Goal: Task Accomplishment & Management: Manage account settings

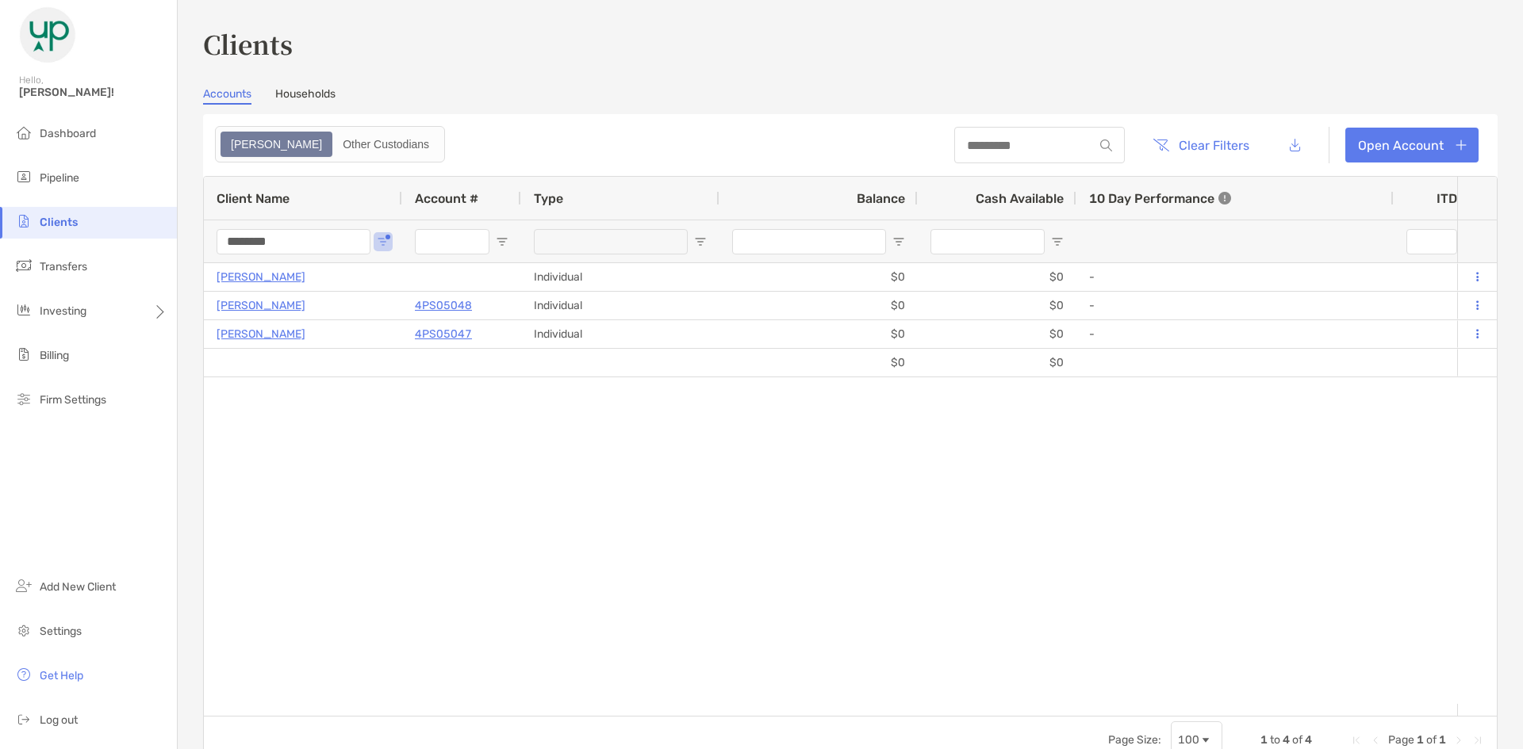
drag, startPoint x: 316, startPoint y: 239, endPoint x: 151, endPoint y: 228, distance: 164.5
click at [151, 228] on div "Clients Hello, Barbara! Dashboard Pipeline Clients Transfers Investing Billing …" at bounding box center [761, 374] width 1523 height 749
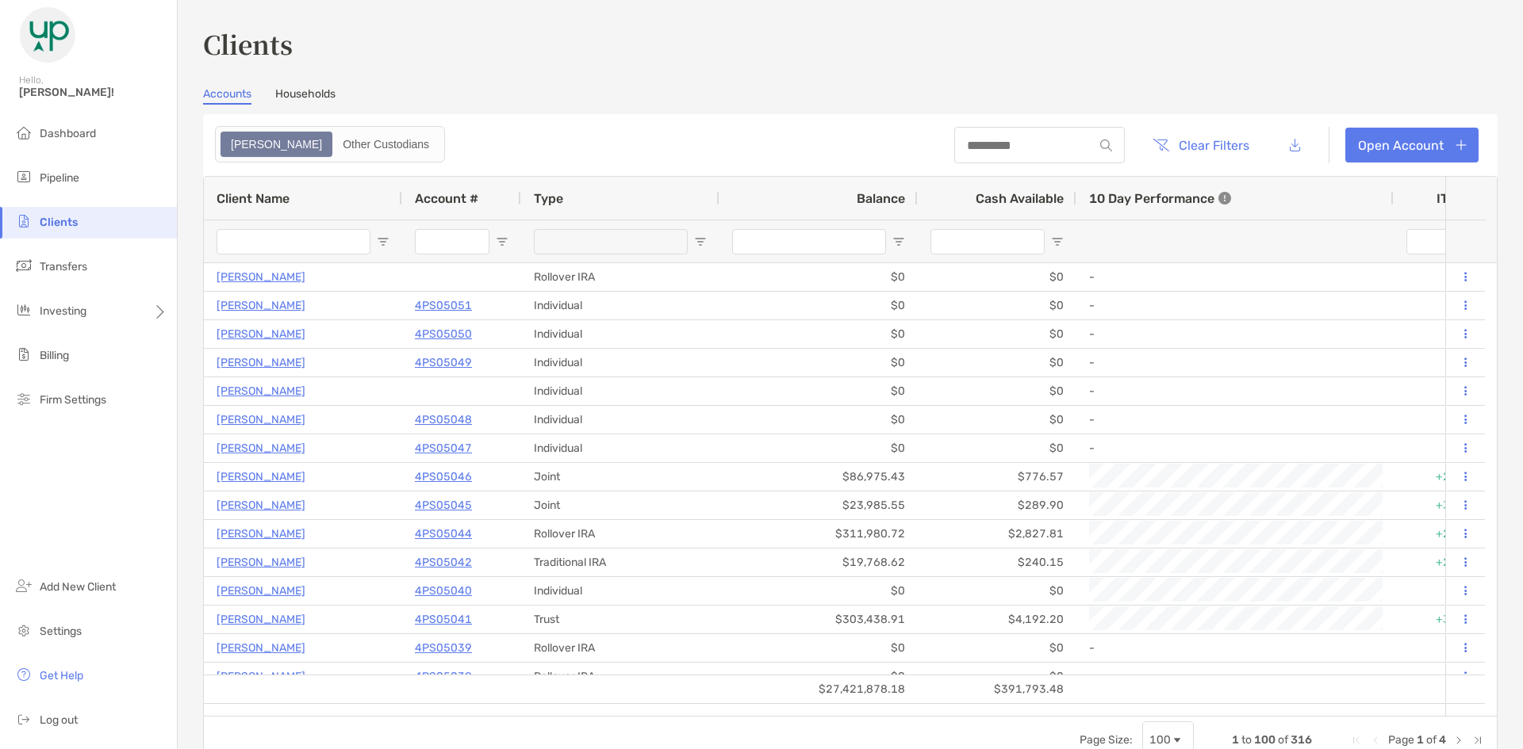
click at [450, 244] on input "Account # Filter Input" at bounding box center [452, 241] width 75 height 25
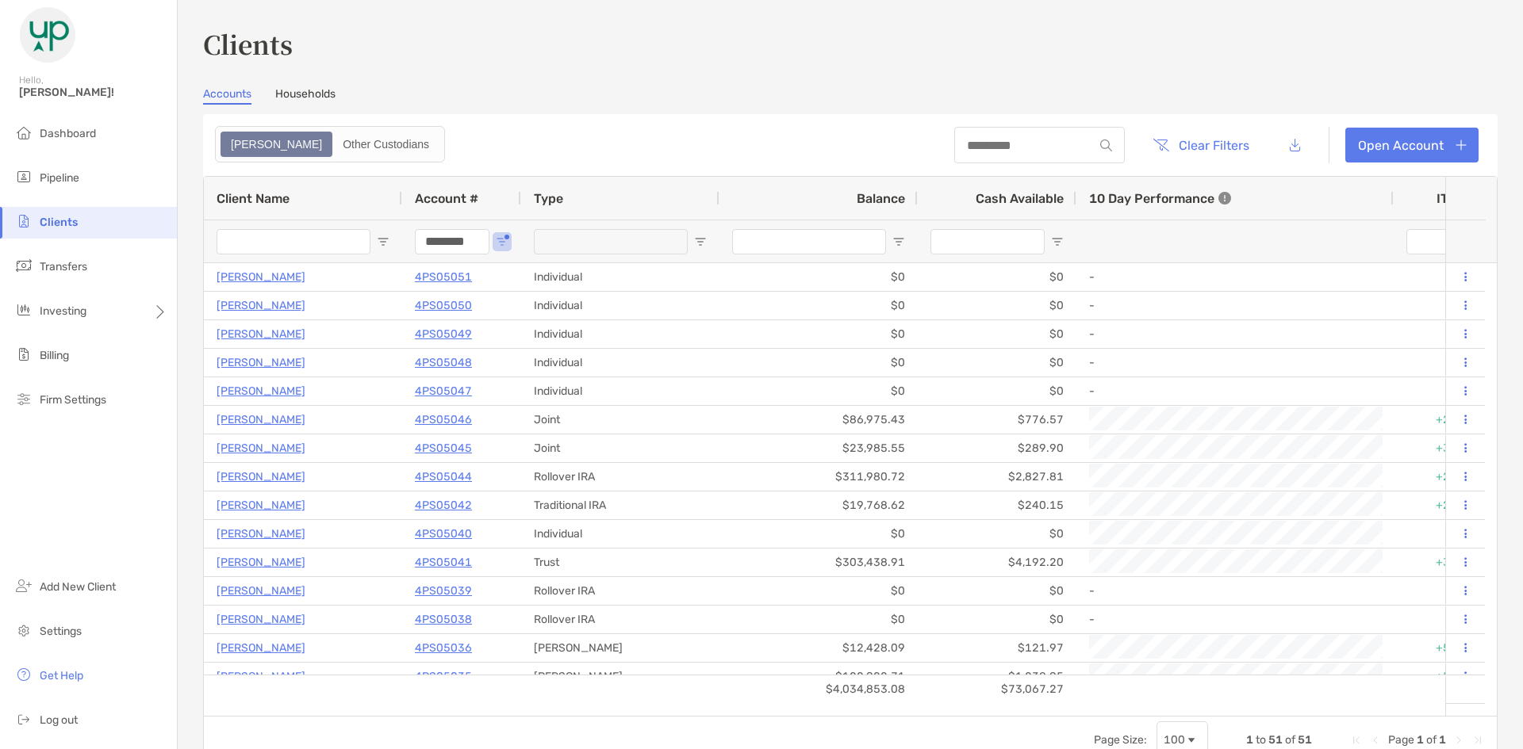
type input "********"
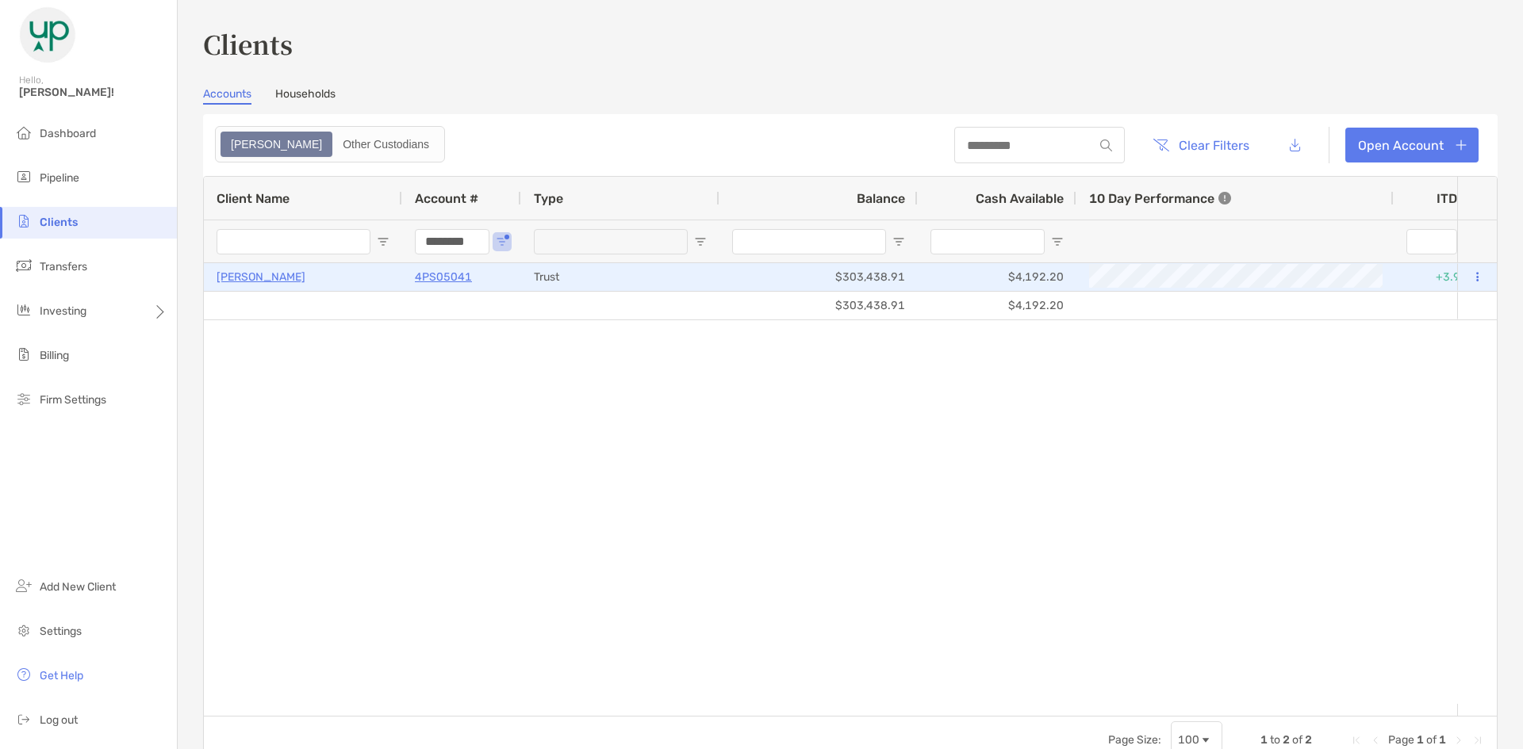
drag, startPoint x: 437, startPoint y: 275, endPoint x: 312, endPoint y: 290, distance: 126.2
click at [437, 275] on p "4PS05041" at bounding box center [443, 277] width 57 height 20
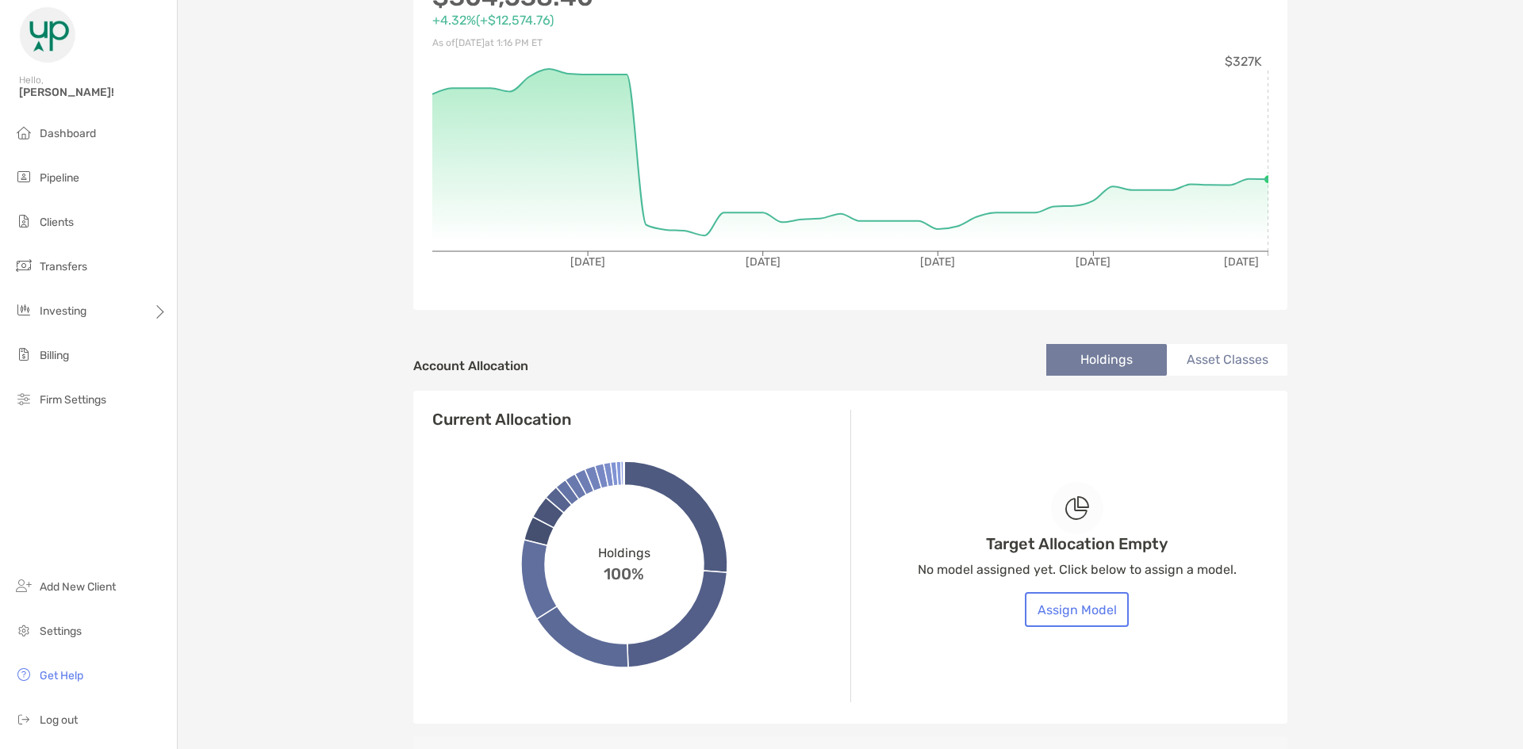
scroll to position [238, 0]
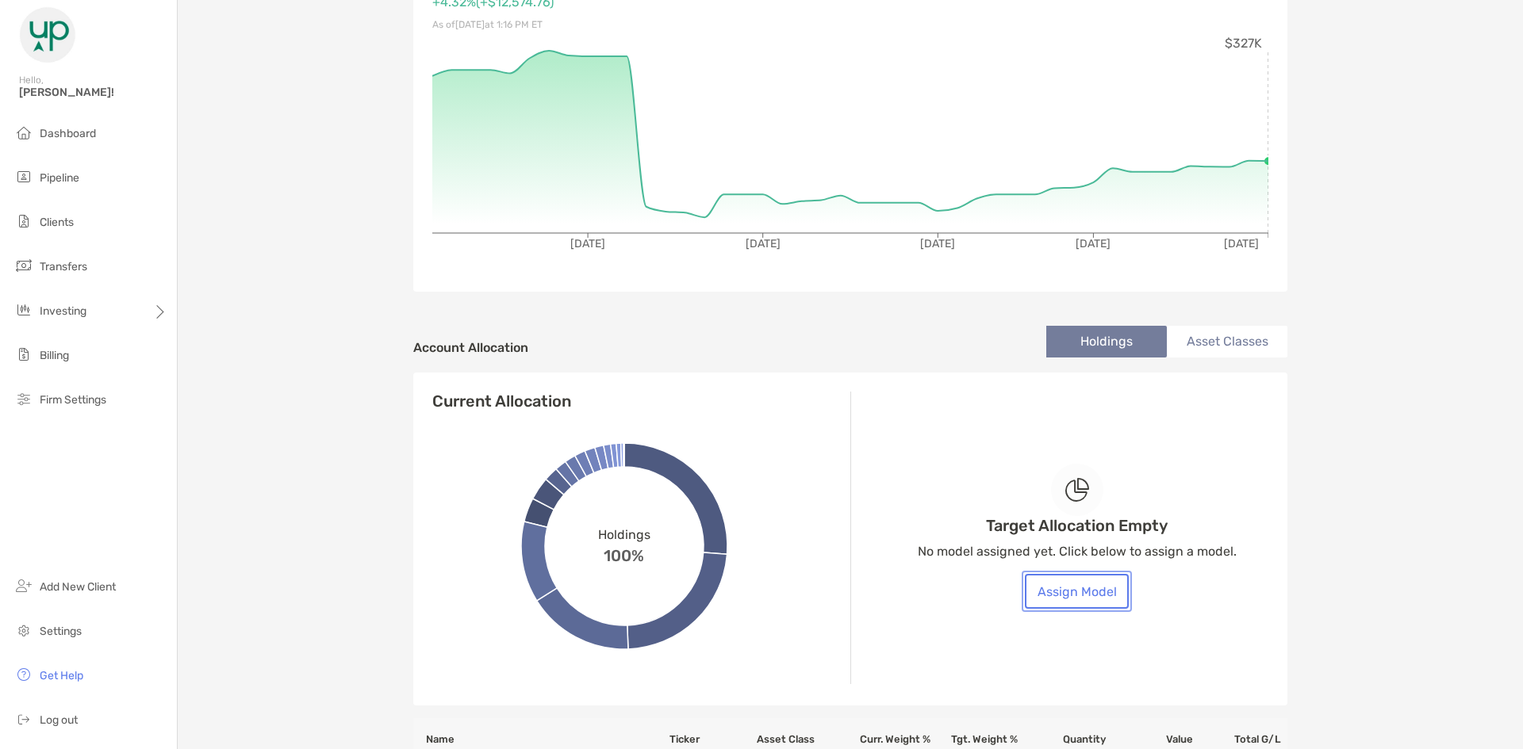
click at [1043, 583] on button "Assign Model" at bounding box center [1077, 591] width 104 height 35
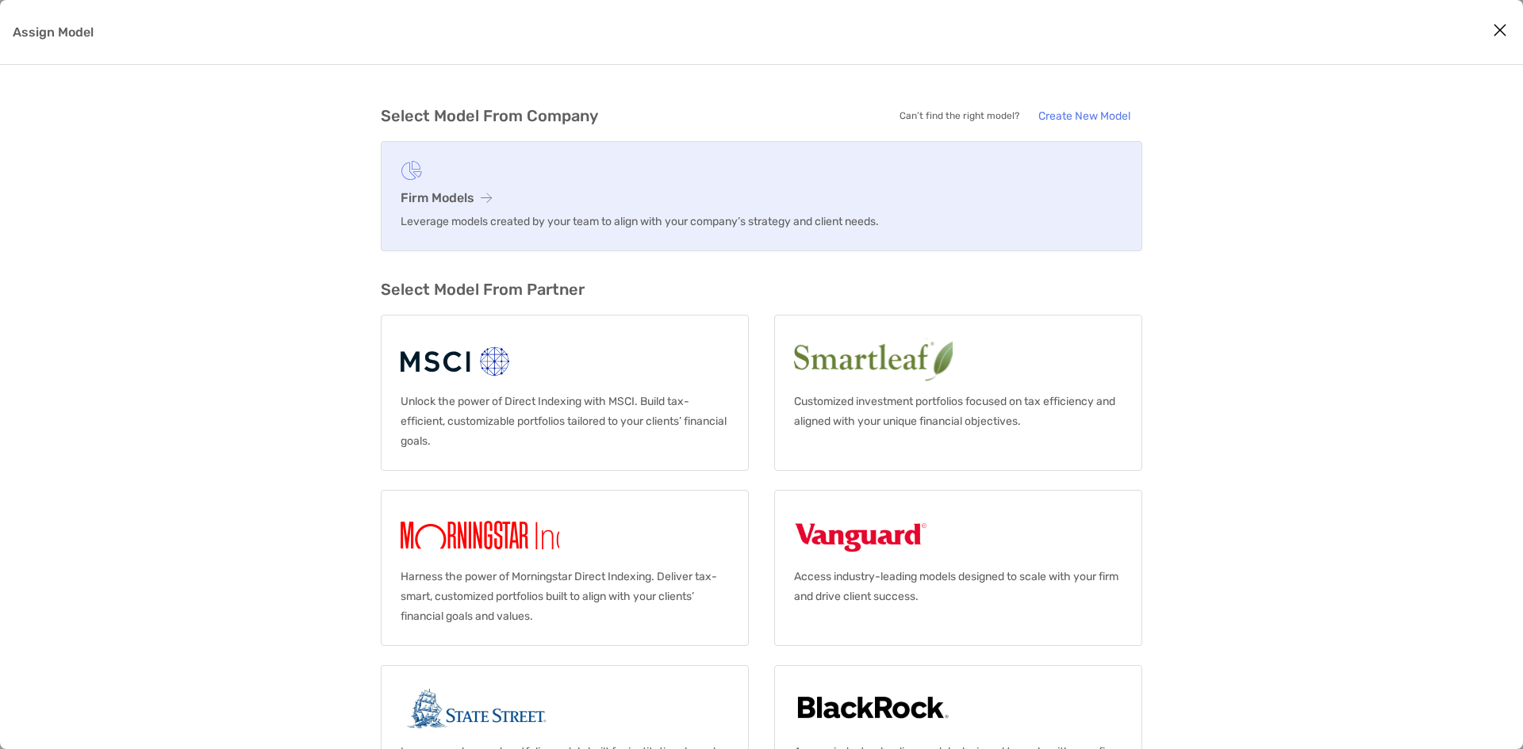
click at [482, 203] on icon "Assign Model" at bounding box center [486, 198] width 11 height 13
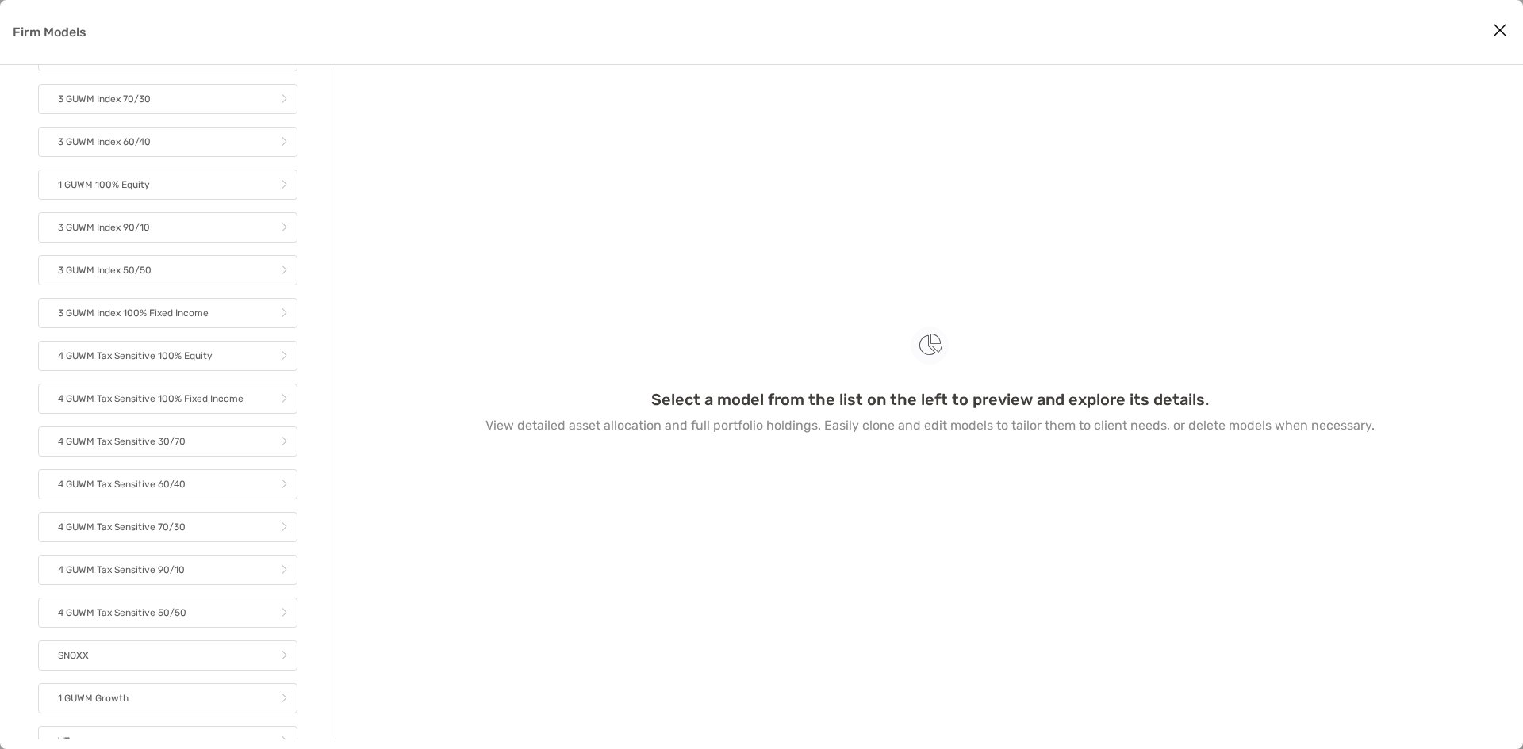
scroll to position [184, 0]
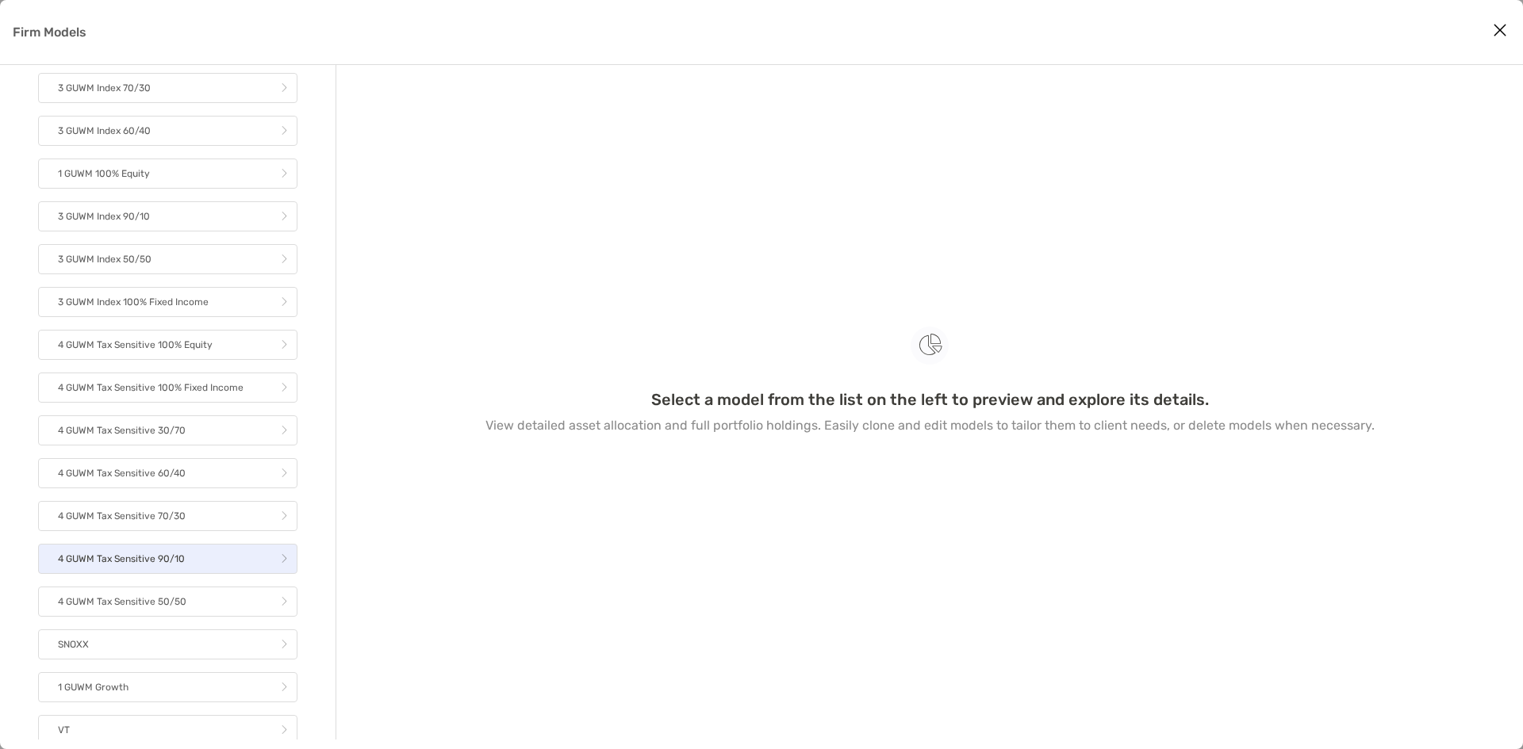
click at [205, 574] on link "4 GUWM Tax Sensitive 90/10" at bounding box center [167, 559] width 259 height 30
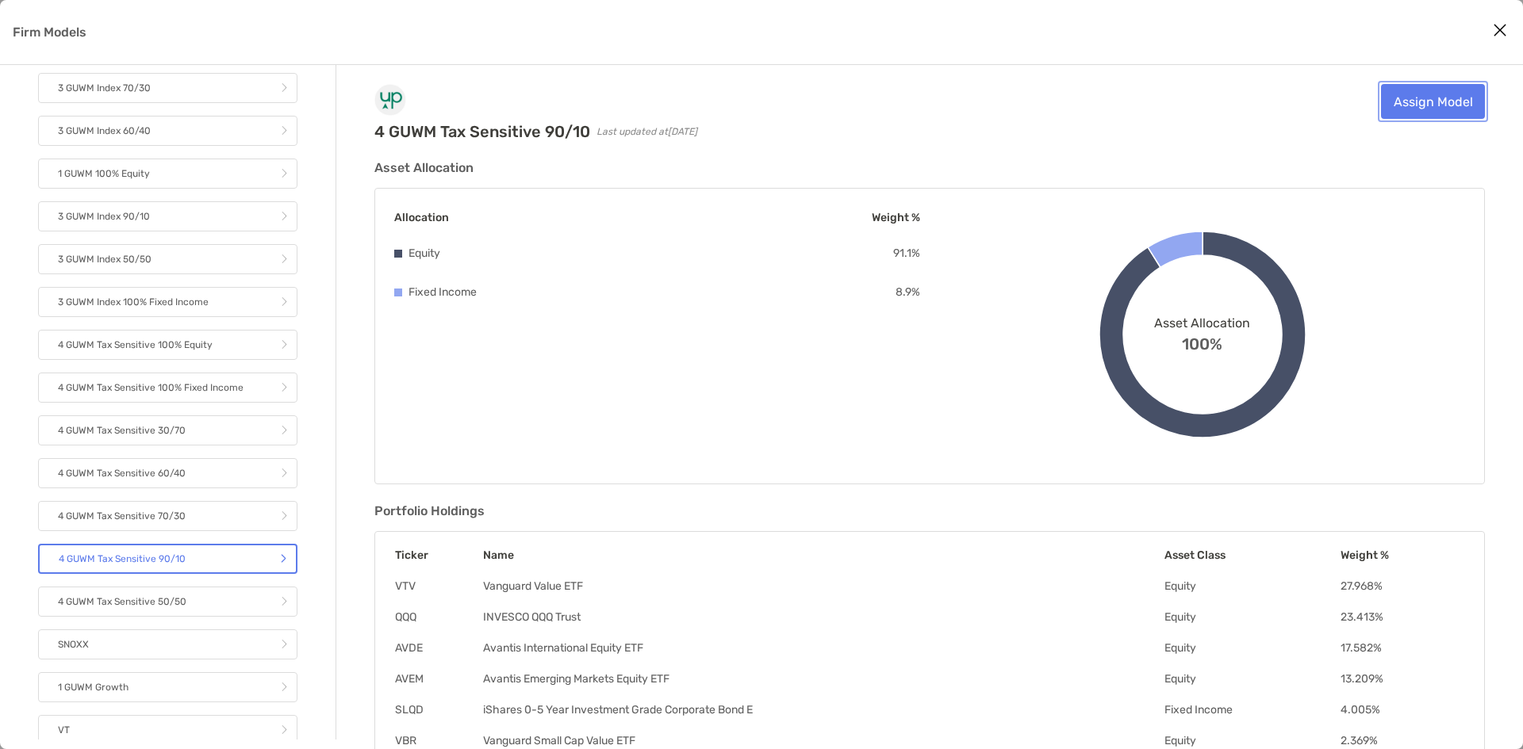
click at [1412, 106] on link "Assign Model" at bounding box center [1433, 101] width 104 height 35
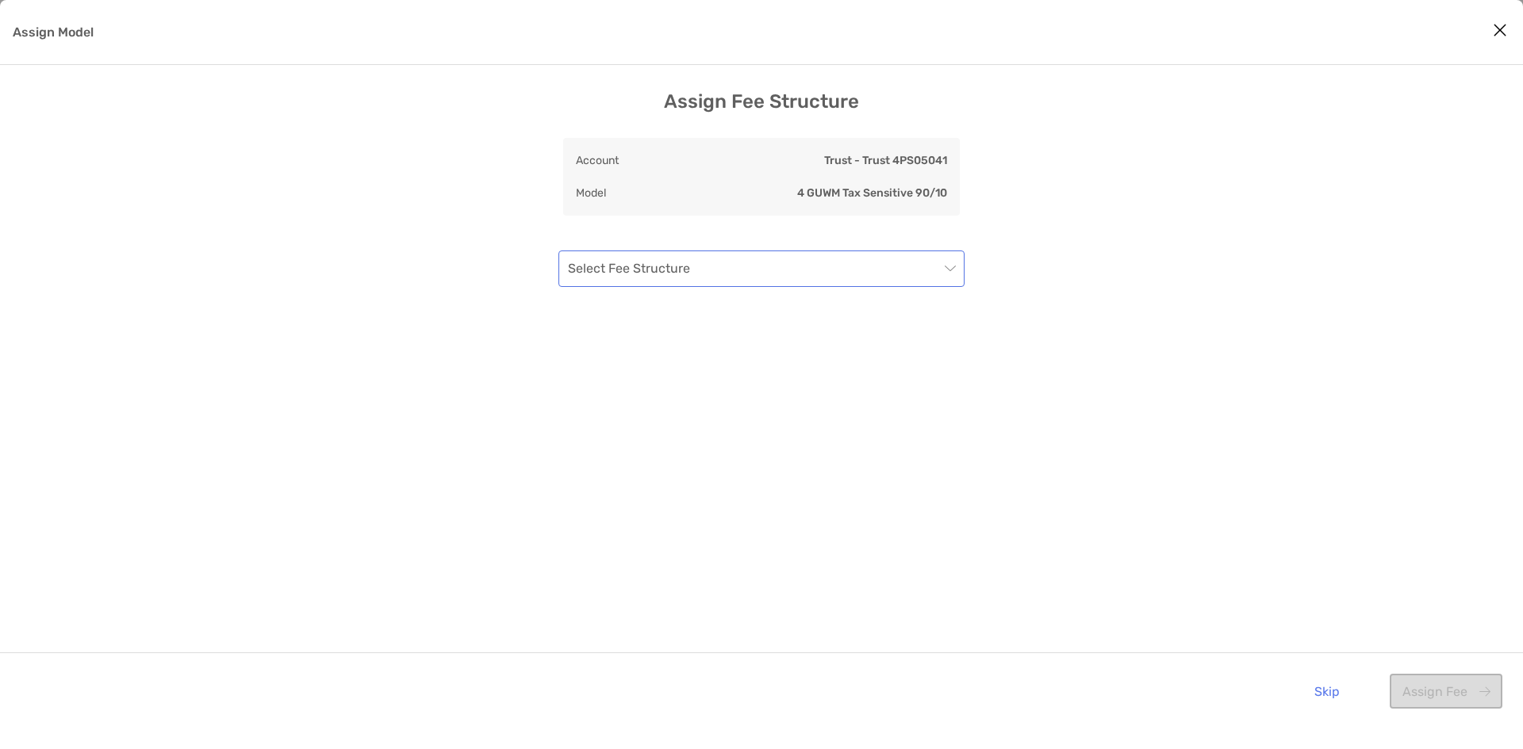
click at [873, 278] on input "Assign Model" at bounding box center [753, 268] width 371 height 35
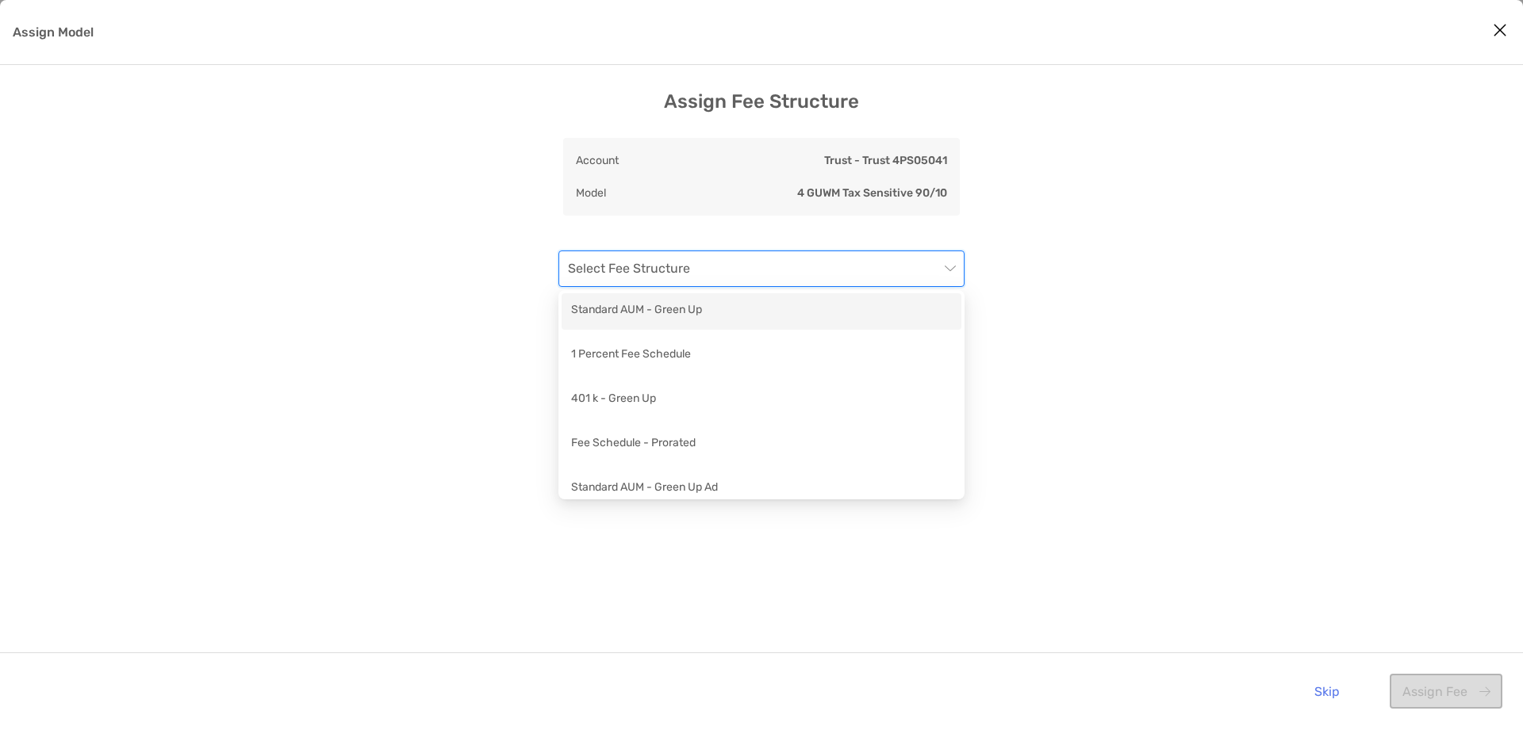
click at [830, 306] on div "Standard AUM - Green Up" at bounding box center [761, 311] width 381 height 20
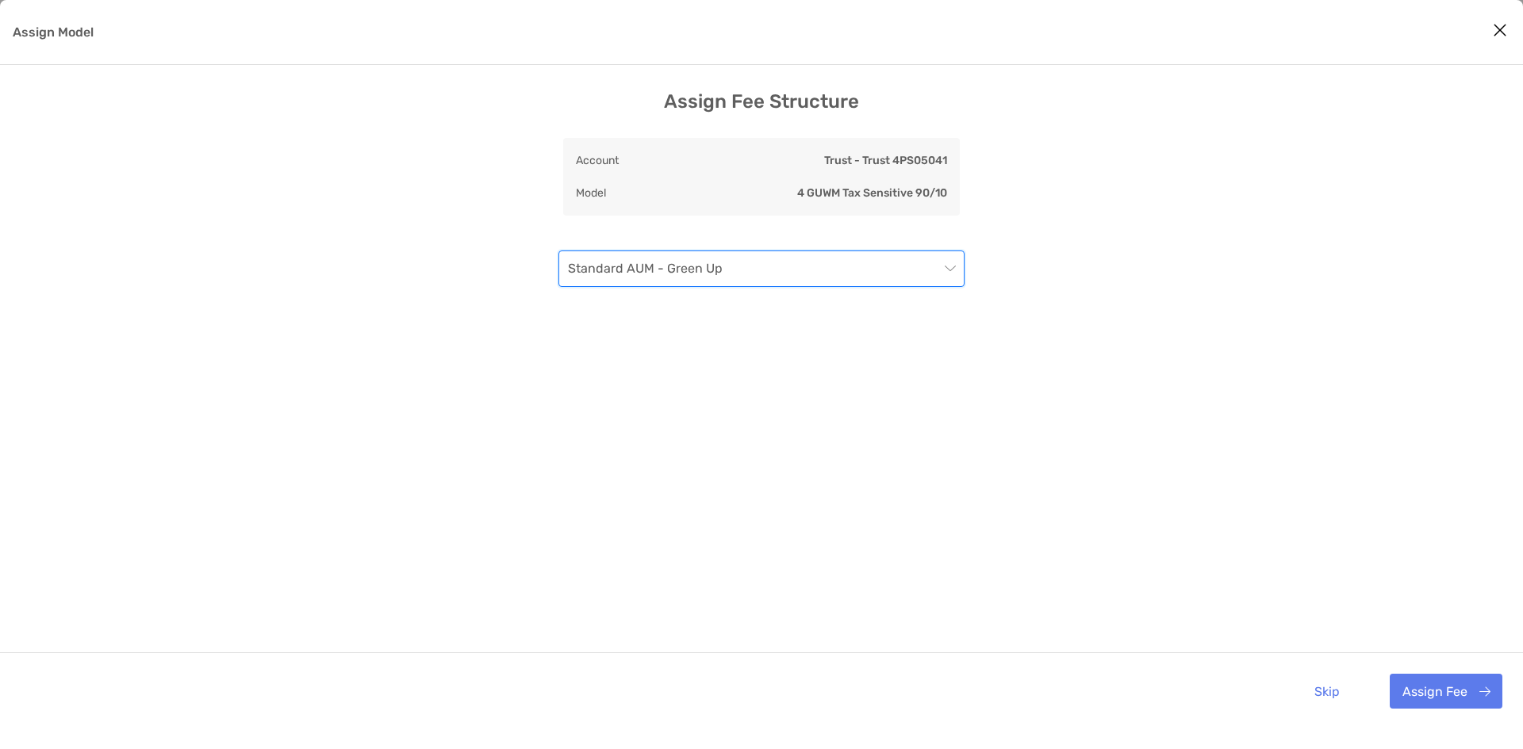
click at [846, 277] on span "Standard AUM - Green Up" at bounding box center [761, 268] width 387 height 35
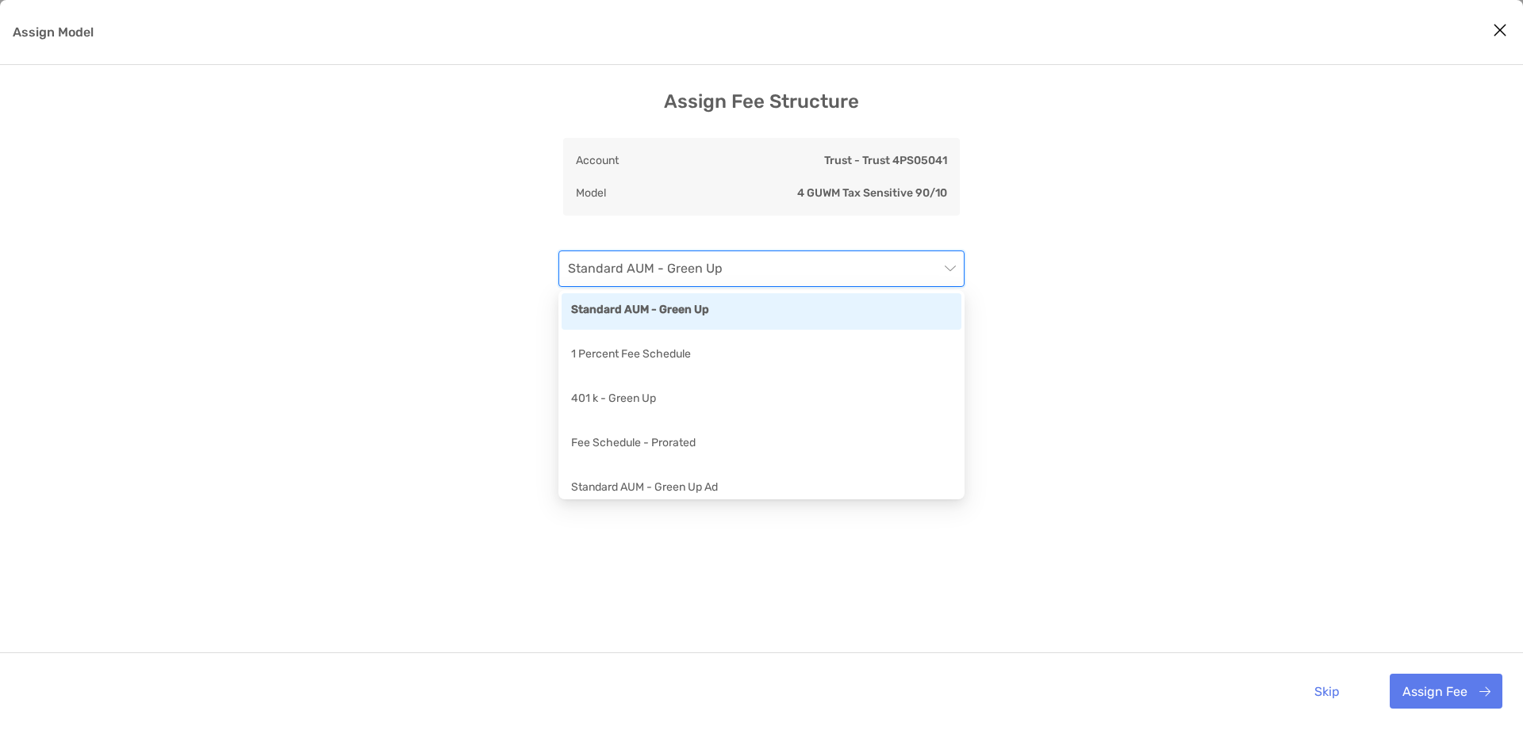
click at [815, 315] on div "Standard AUM - Green Up" at bounding box center [761, 311] width 381 height 20
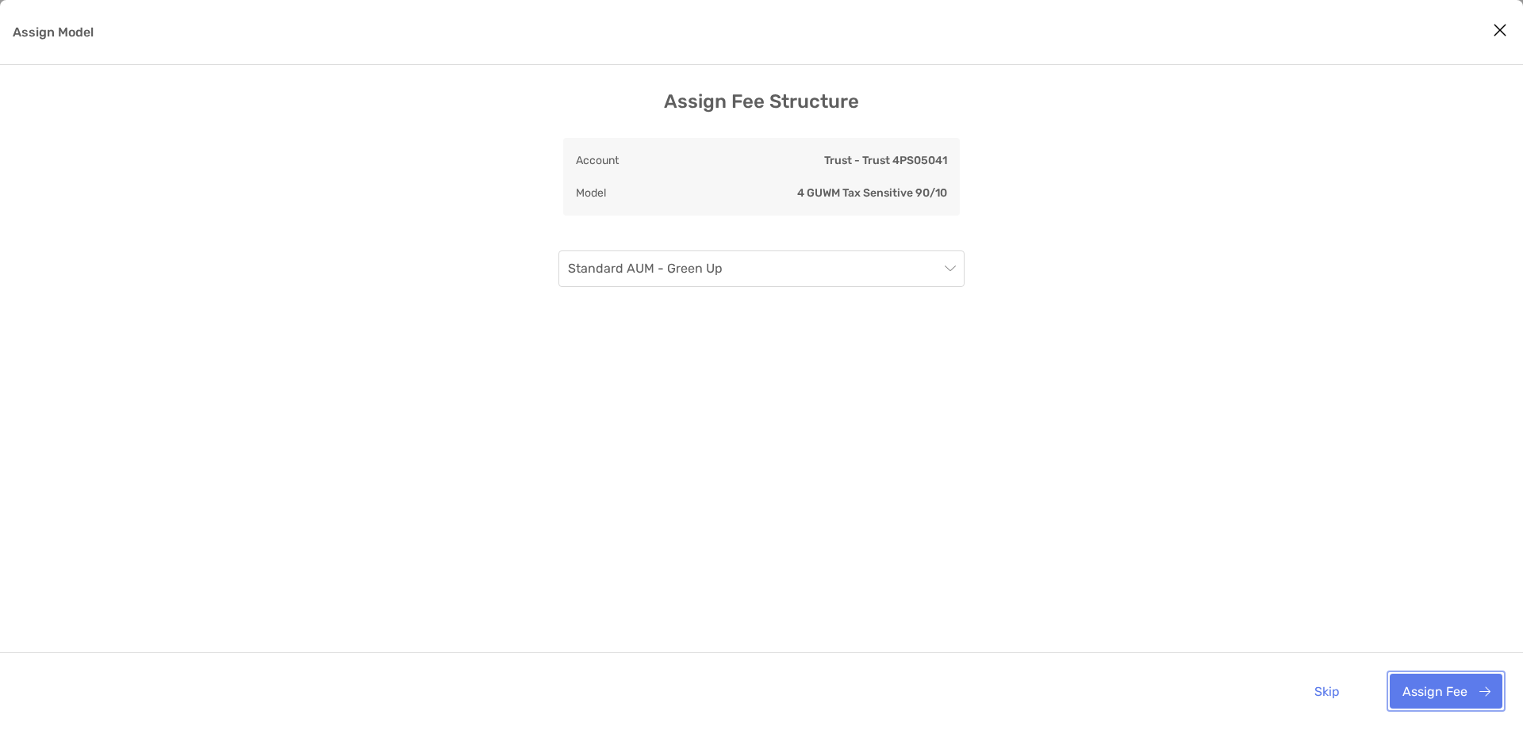
click at [1461, 686] on button "Assign Fee" at bounding box center [1445, 691] width 113 height 35
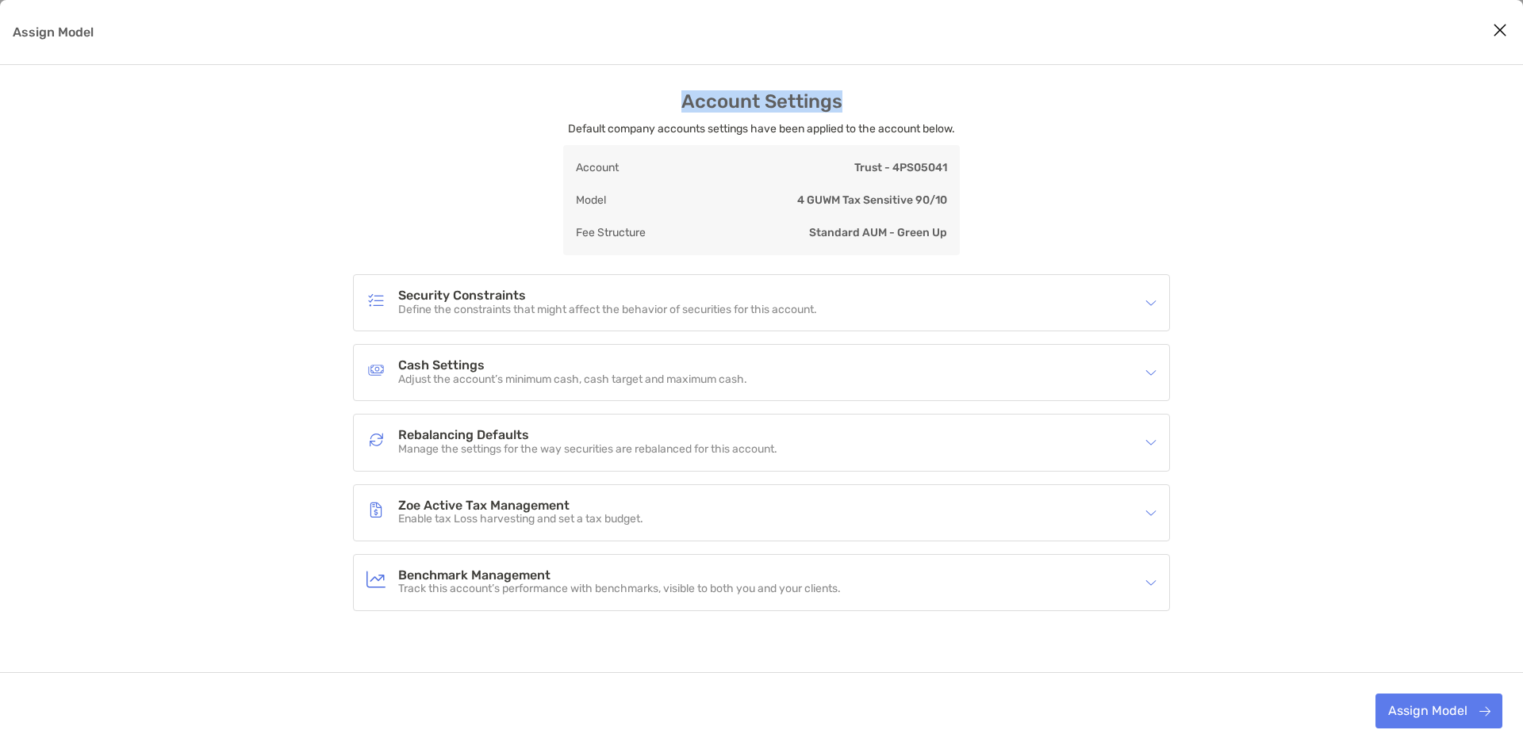
drag, startPoint x: 855, startPoint y: 63, endPoint x: 869, endPoint y: 59, distance: 14.6
click at [869, 59] on div "Assign Model Account Settings Default company accounts settings have been appli…" at bounding box center [761, 374] width 1523 height 749
click at [646, 366] on h4 "Cash Settings" at bounding box center [572, 365] width 349 height 13
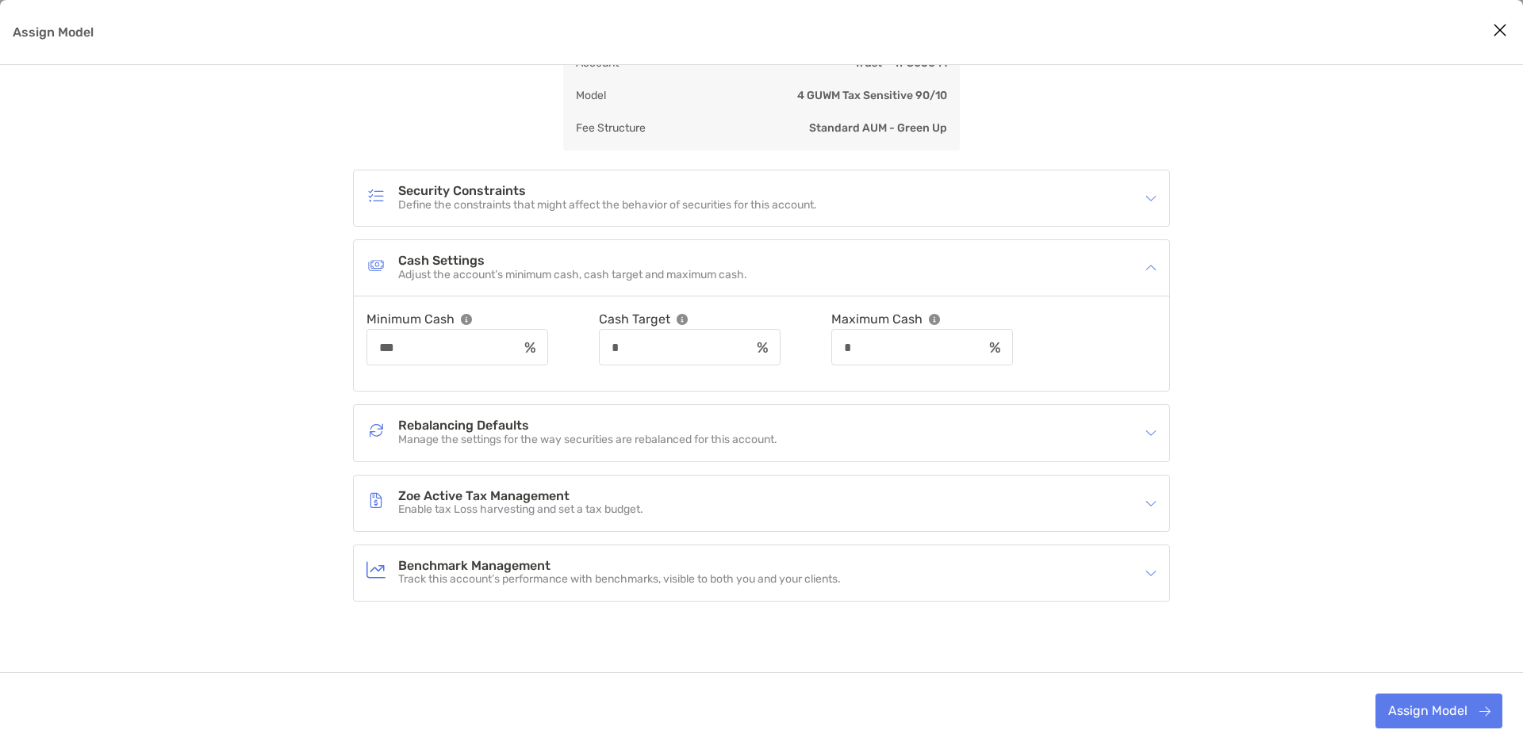
scroll to position [120, 0]
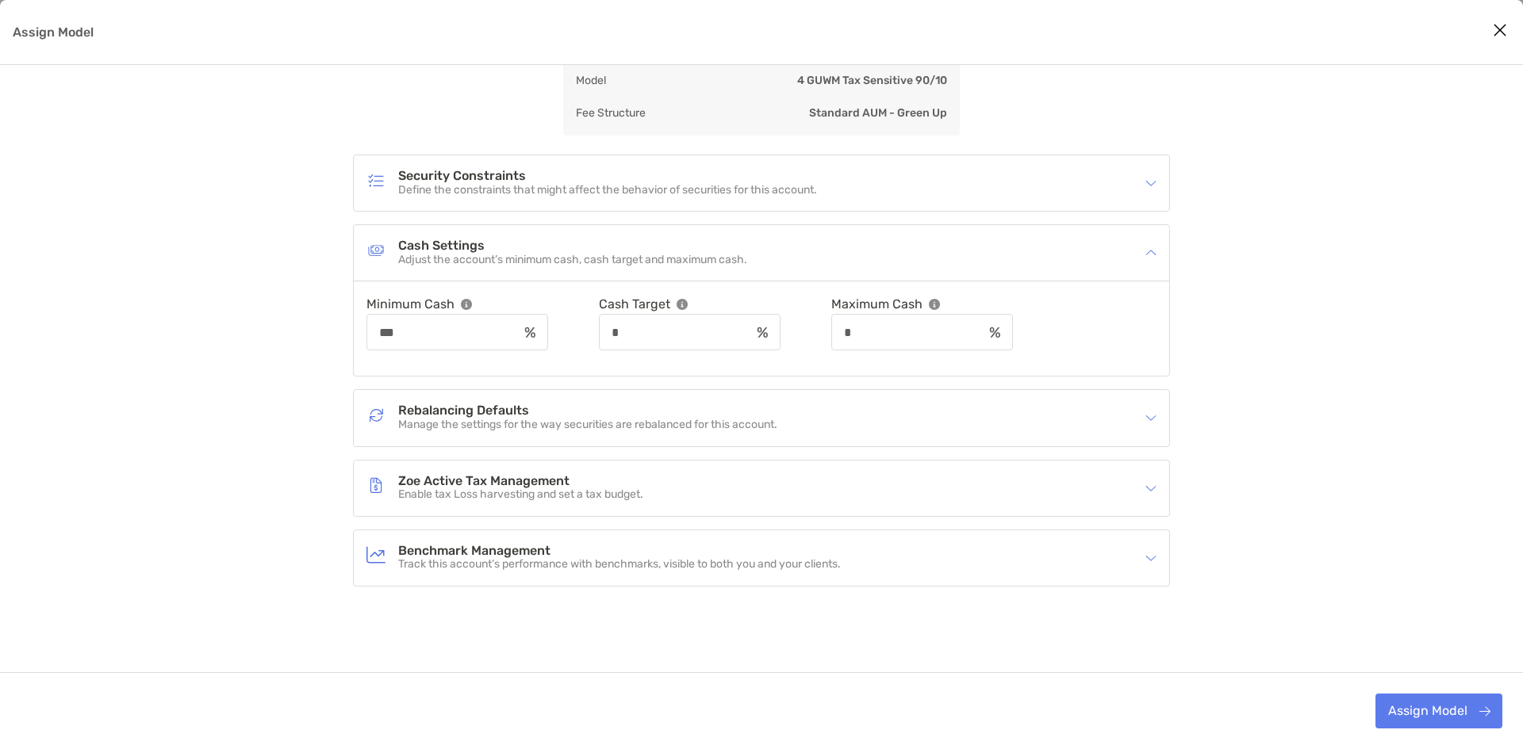
click at [1156, 252] on div "Cash Settings Adjust the account’s minimum cash, cash target and maximum cash." at bounding box center [761, 253] width 815 height 56
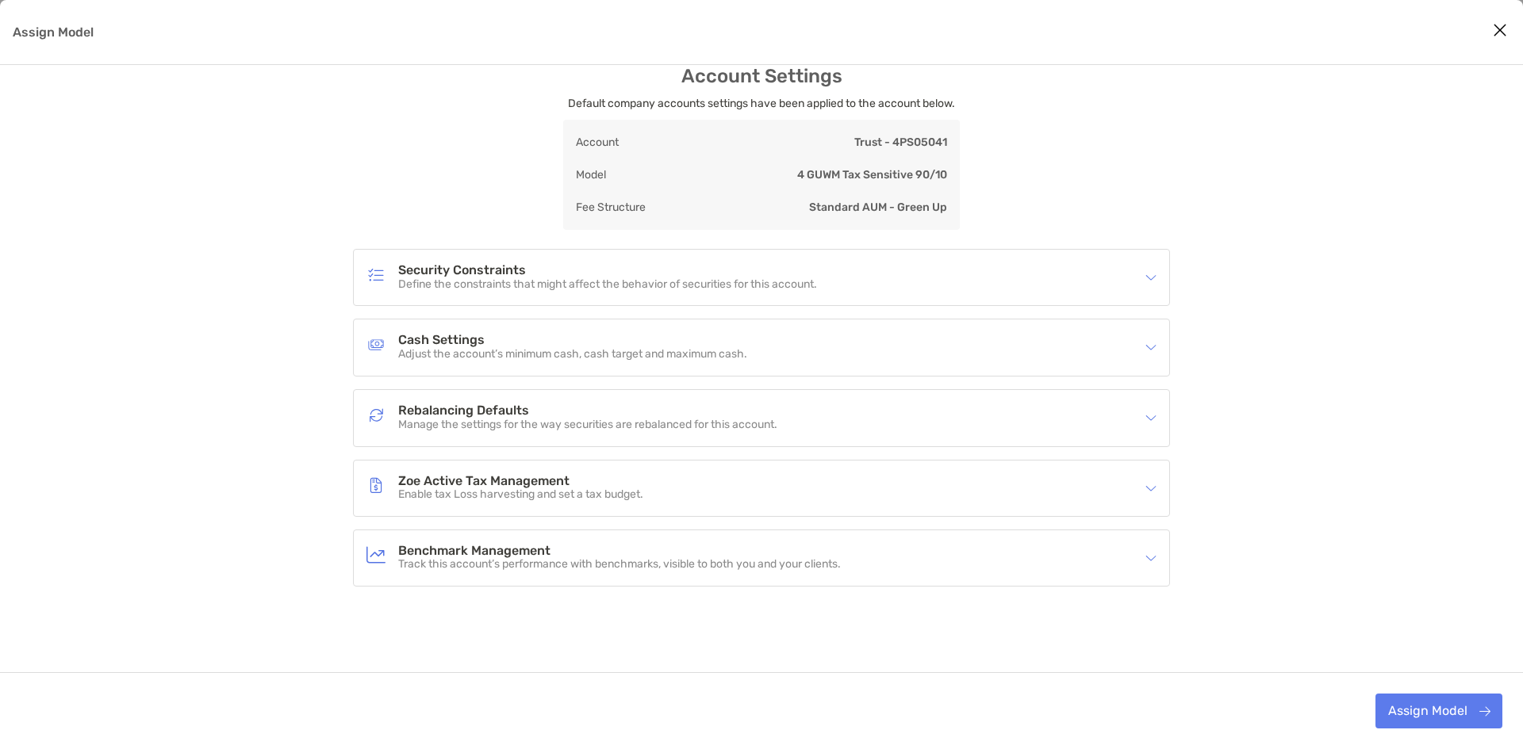
scroll to position [25, 0]
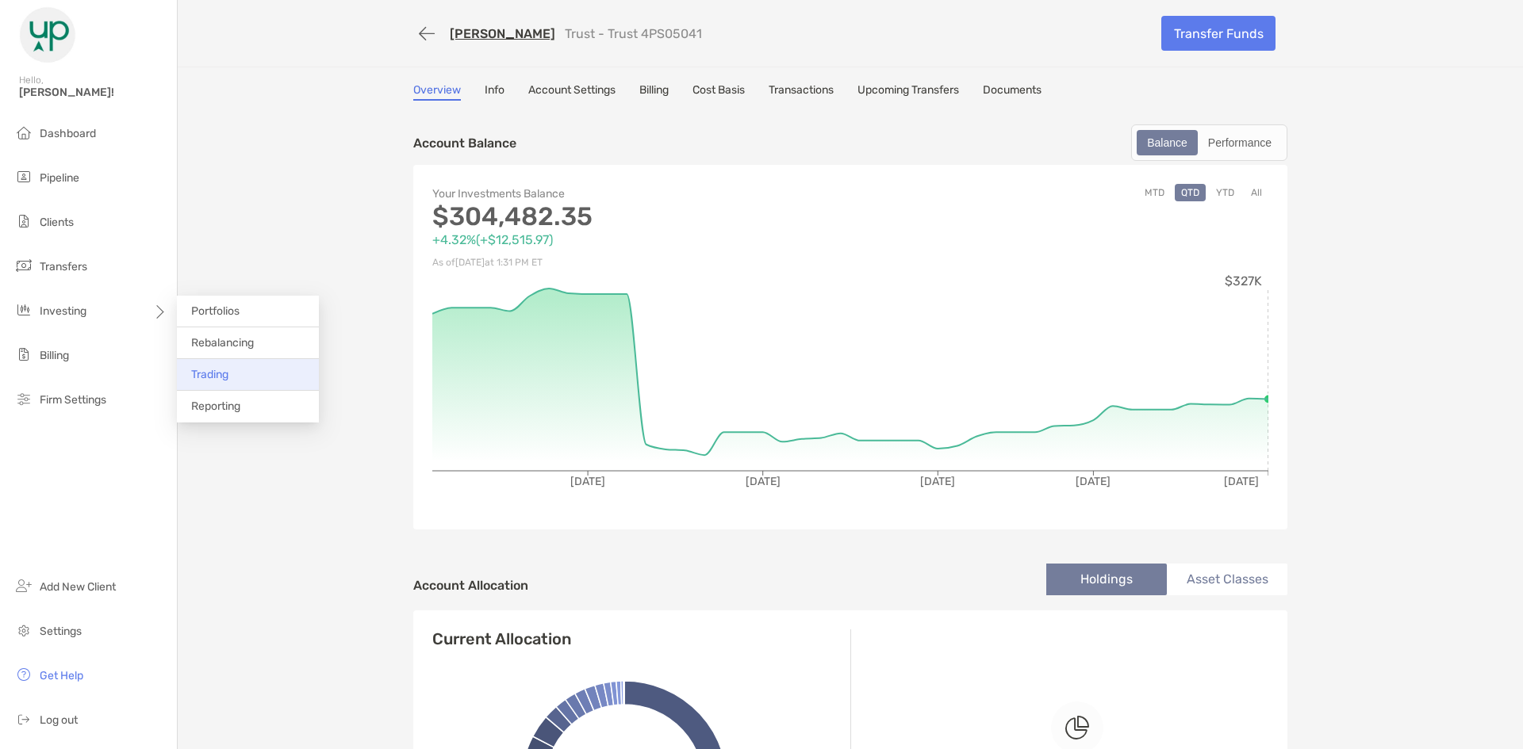
click at [198, 374] on span "Trading" at bounding box center [209, 374] width 37 height 13
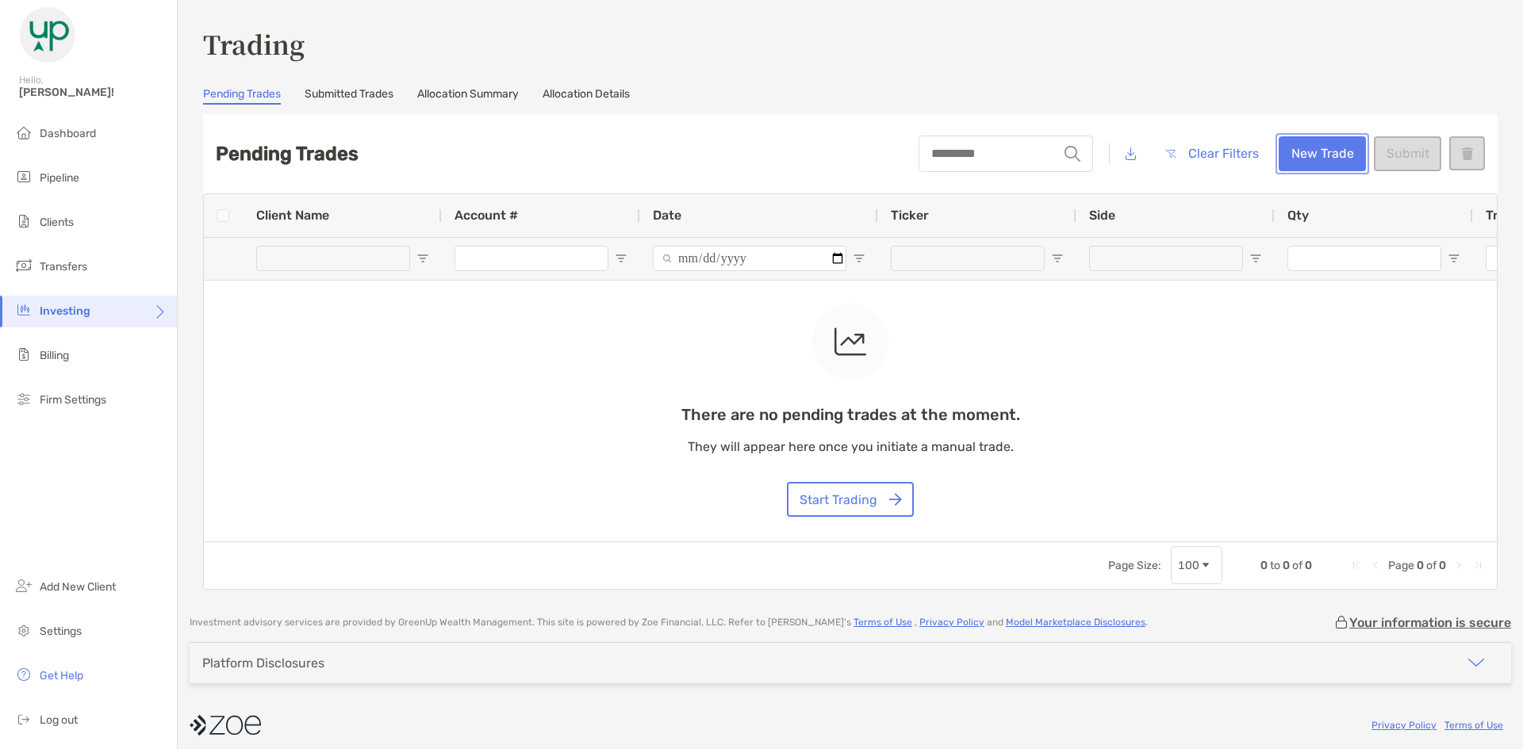
click at [1282, 141] on button "New Trade" at bounding box center [1321, 153] width 87 height 35
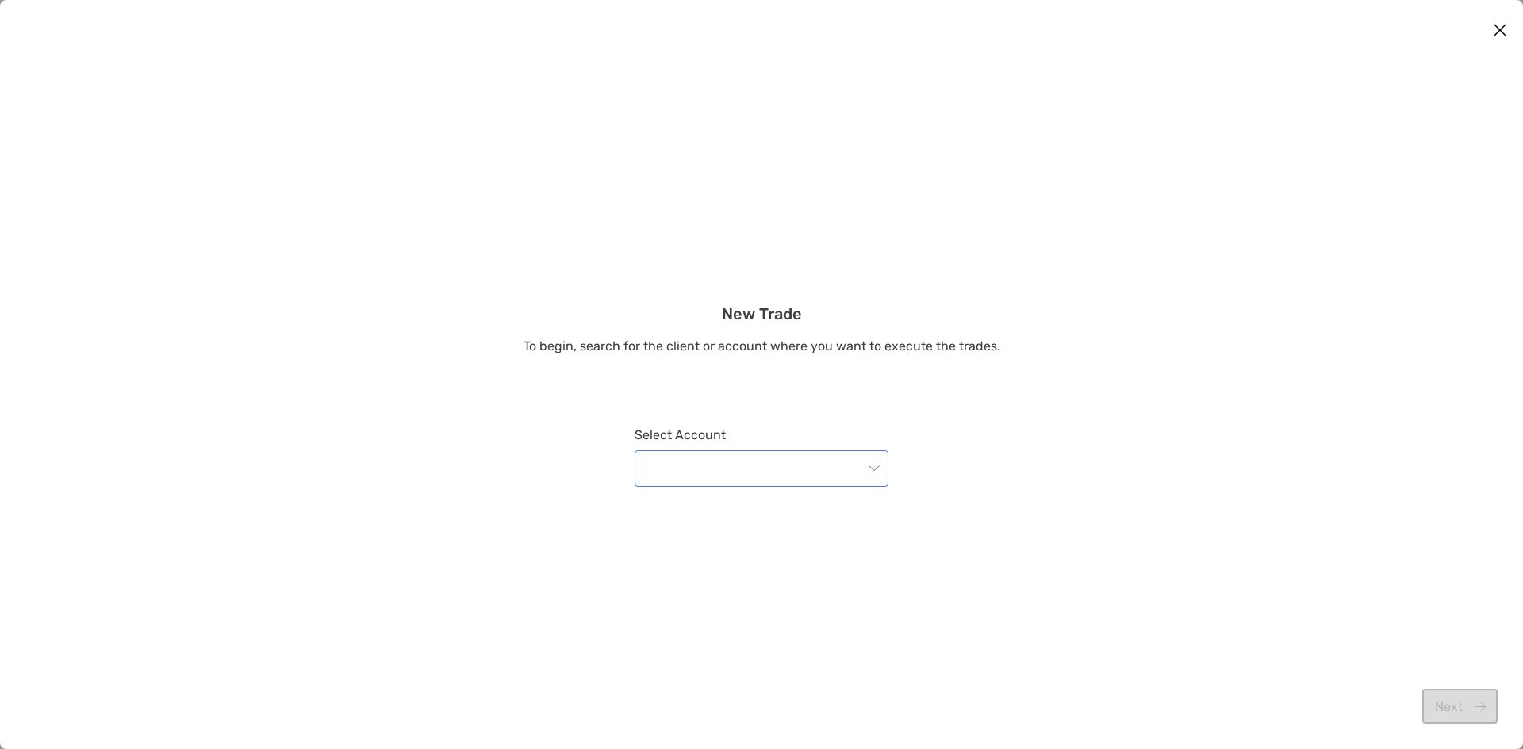
click at [721, 471] on input "modal" at bounding box center [753, 468] width 219 height 35
click at [970, 451] on div "New Trade To begin, search for the client or account where you want to execute …" at bounding box center [761, 409] width 1523 height 208
click at [729, 475] on input "modal" at bounding box center [753, 468] width 219 height 35
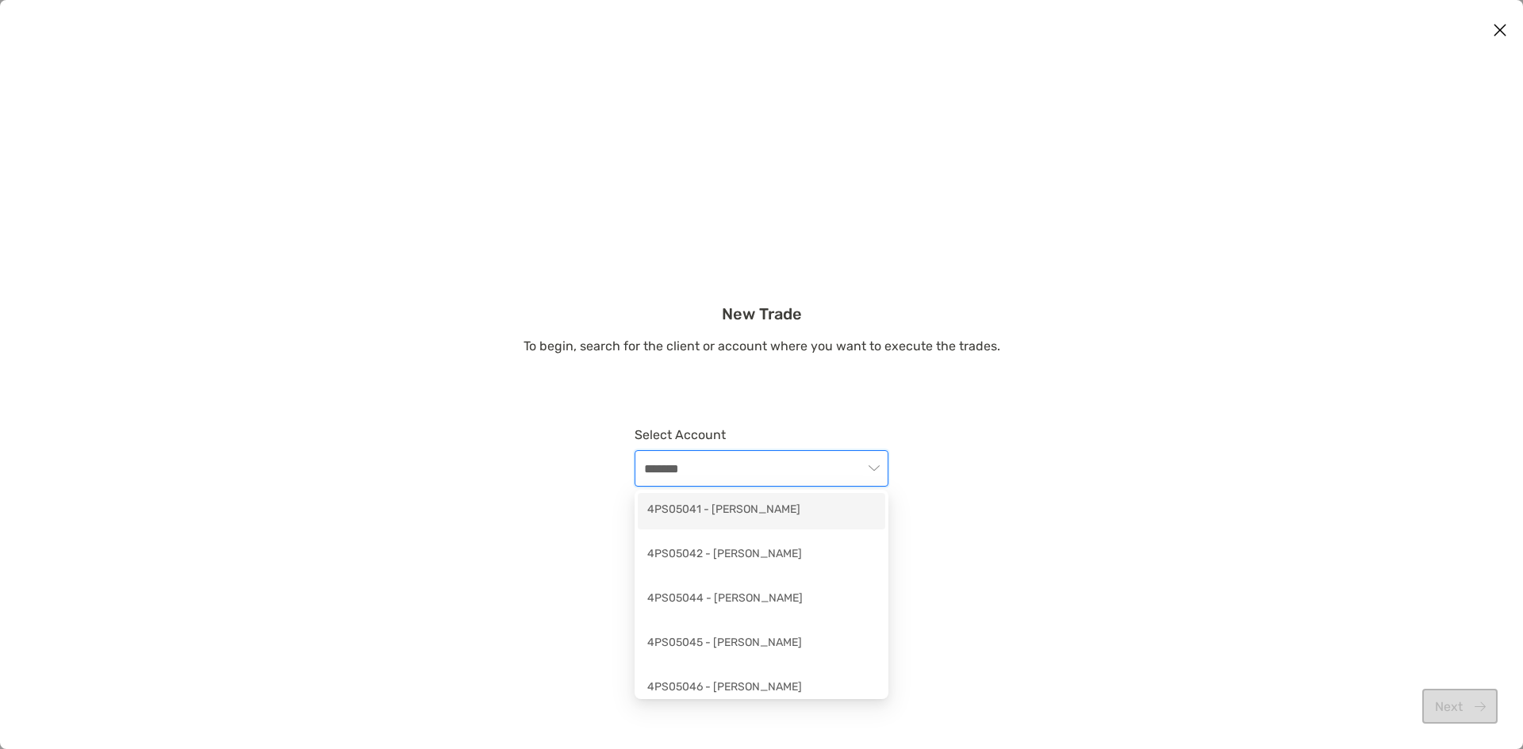
type input "********"
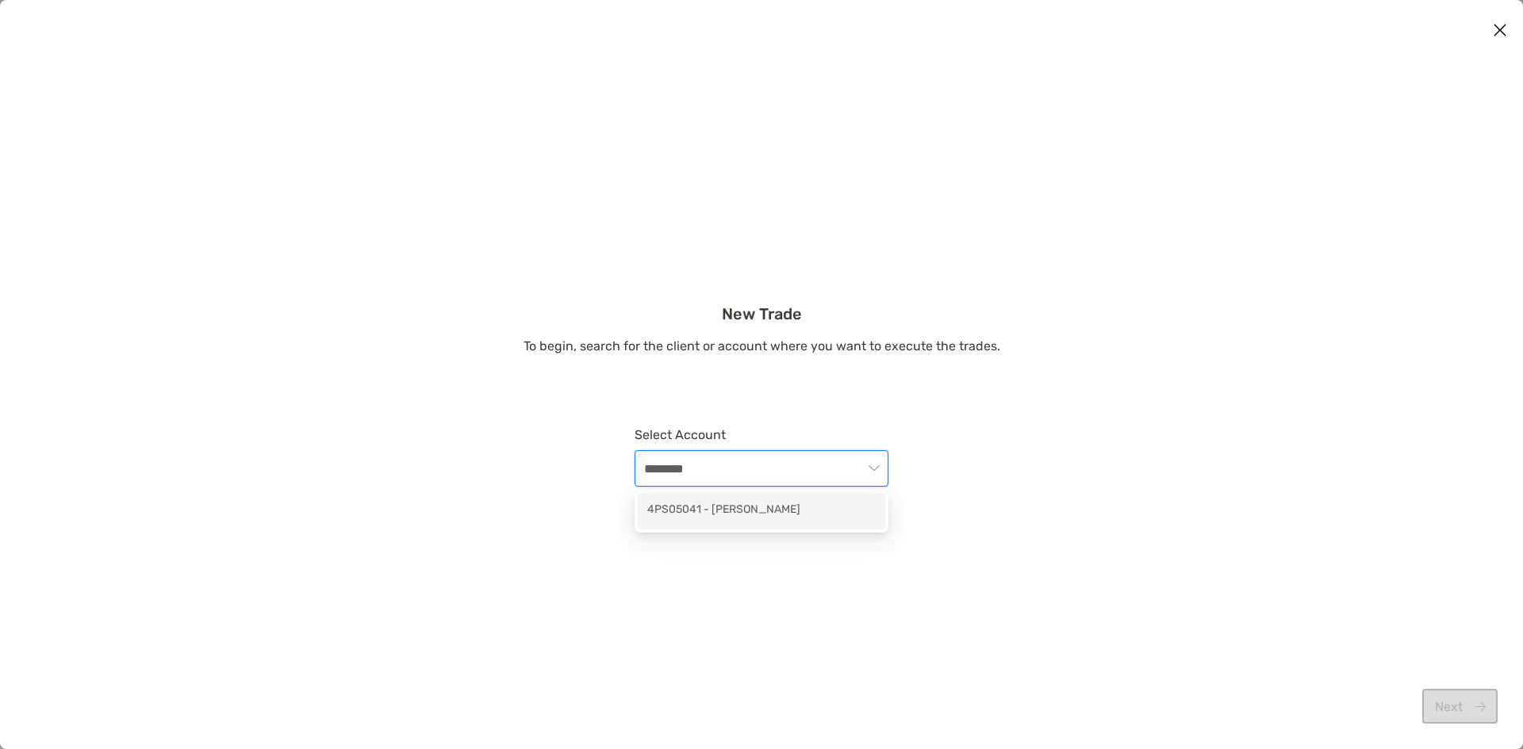
click at [726, 519] on div "4PS05041 - Gilbert Glass" at bounding box center [761, 511] width 228 height 20
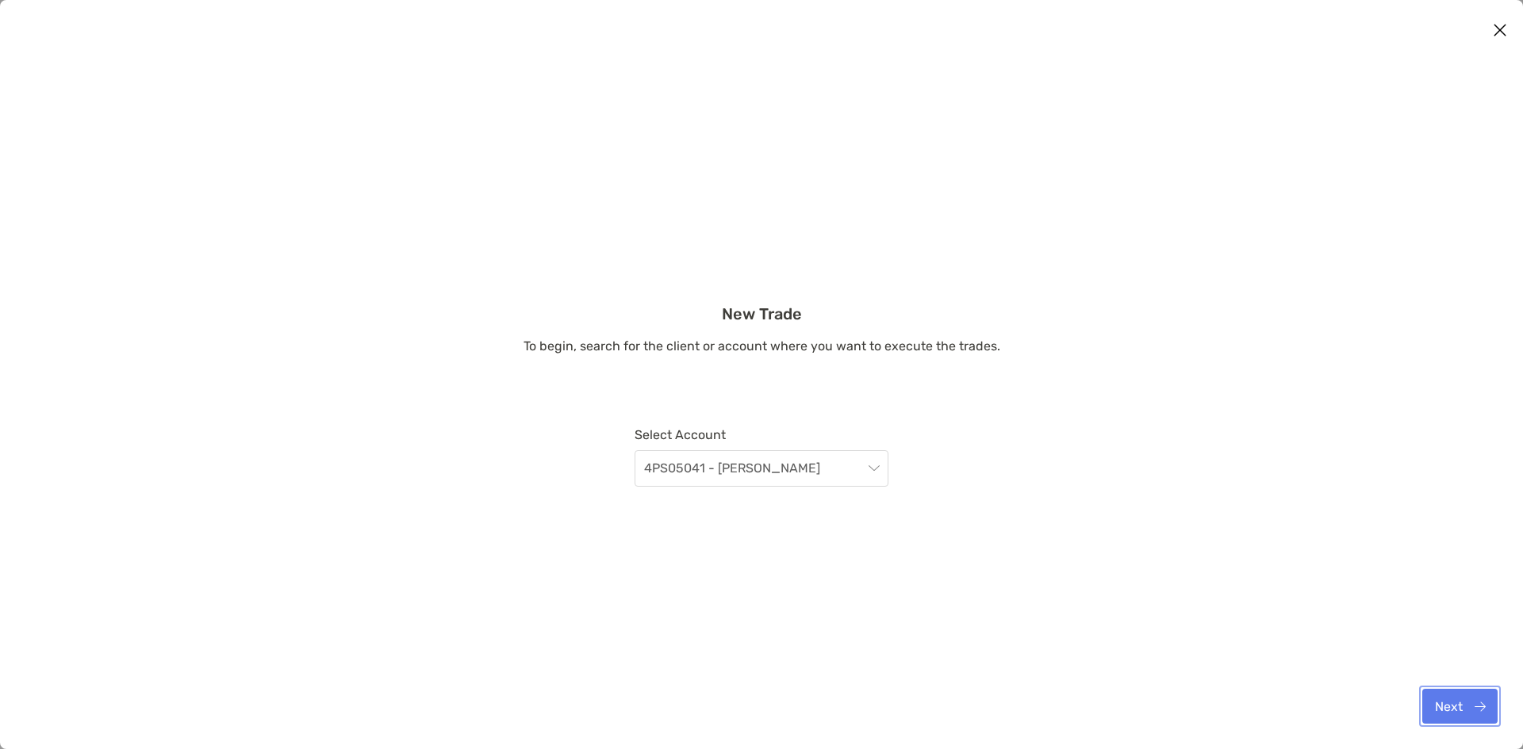
click at [1453, 707] on button "Next" at bounding box center [1459, 706] width 75 height 35
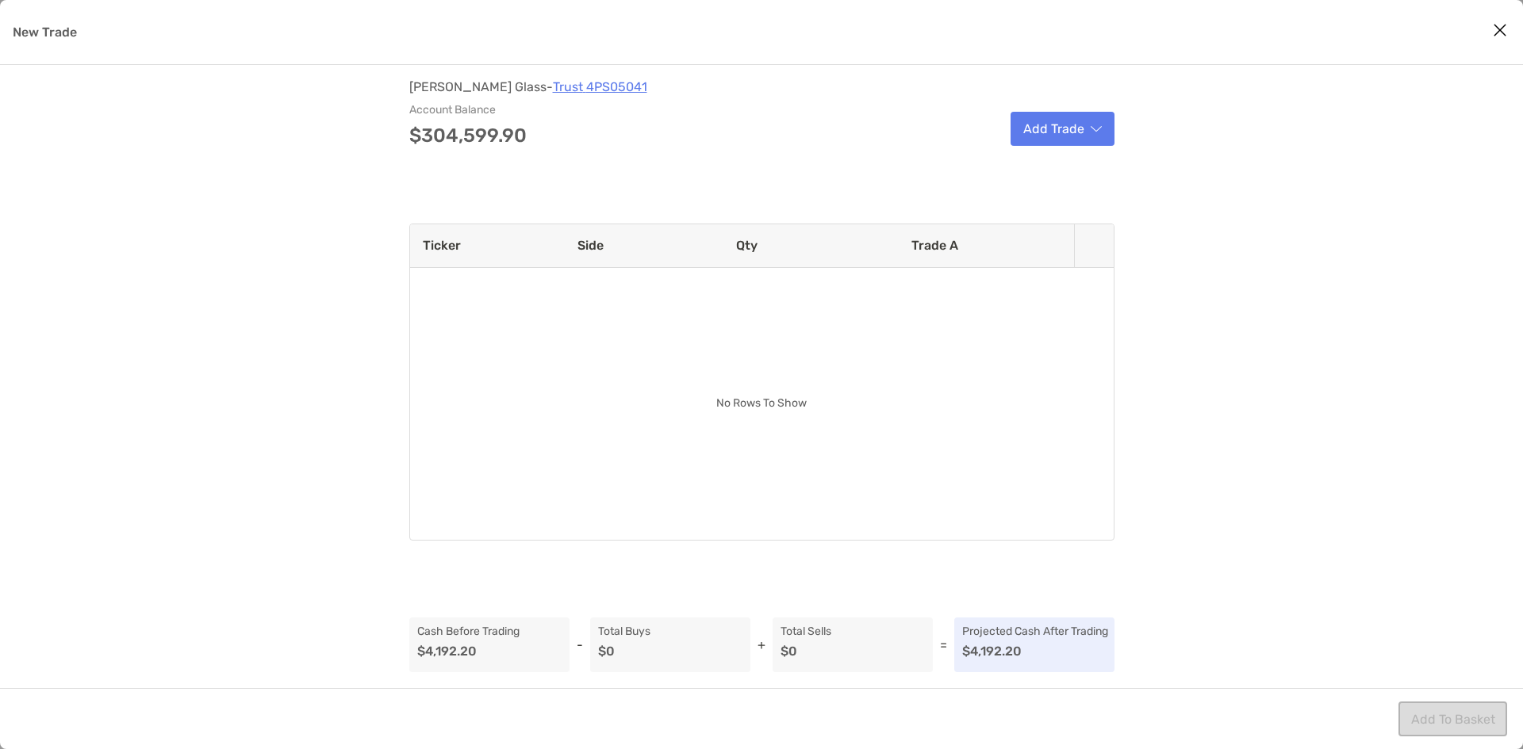
click at [1497, 34] on icon "Close modal" at bounding box center [1499, 30] width 14 height 19
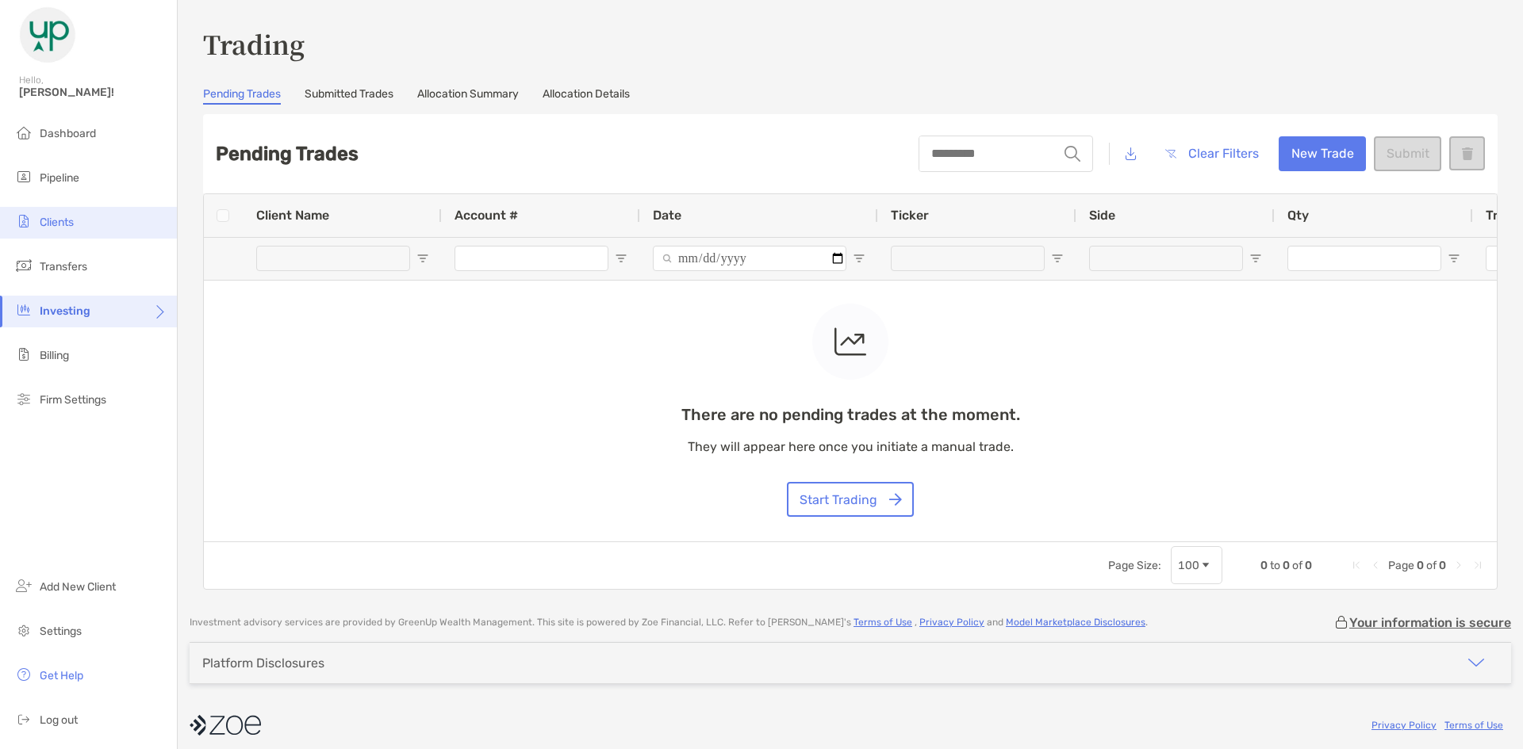
click at [78, 218] on li "Clients" at bounding box center [88, 223] width 177 height 32
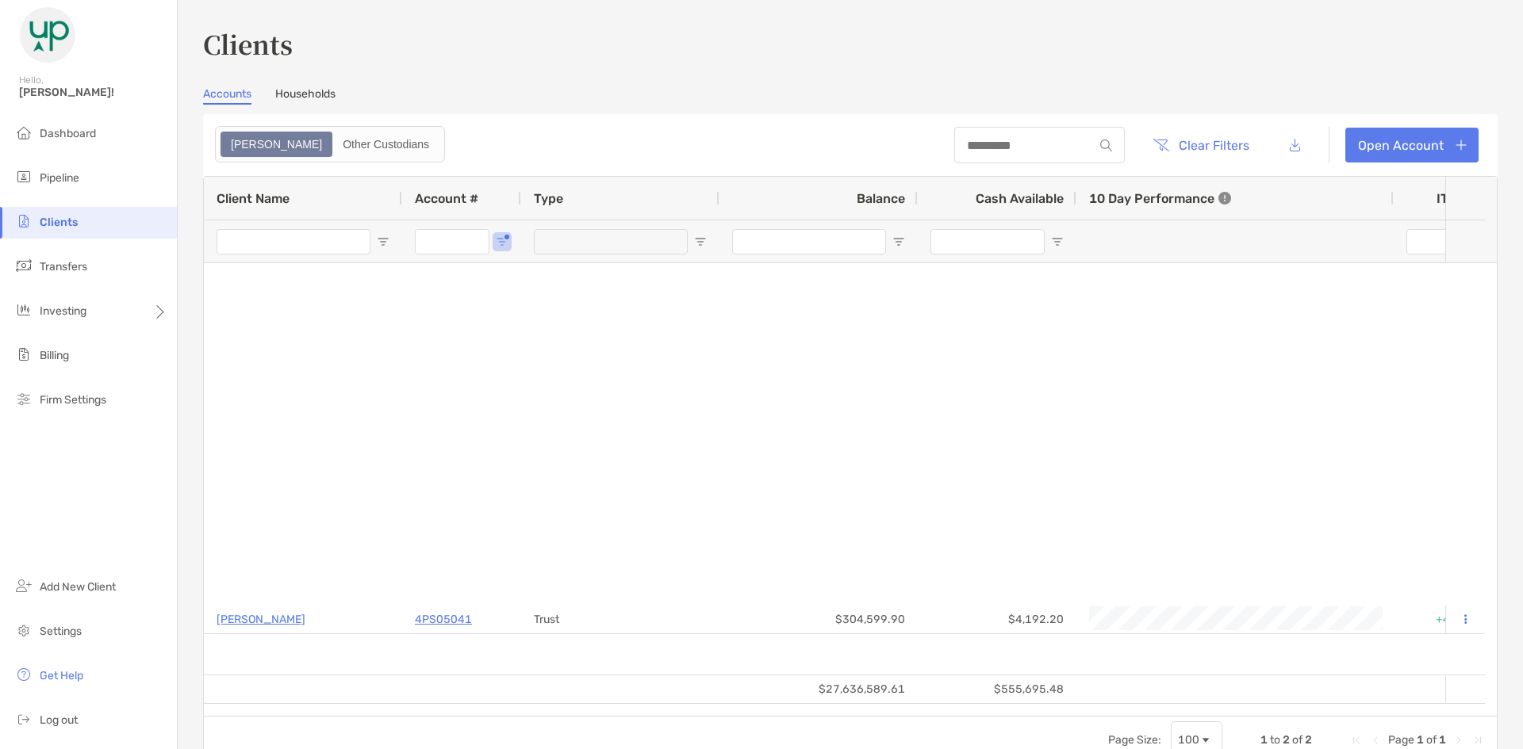
type input "********"
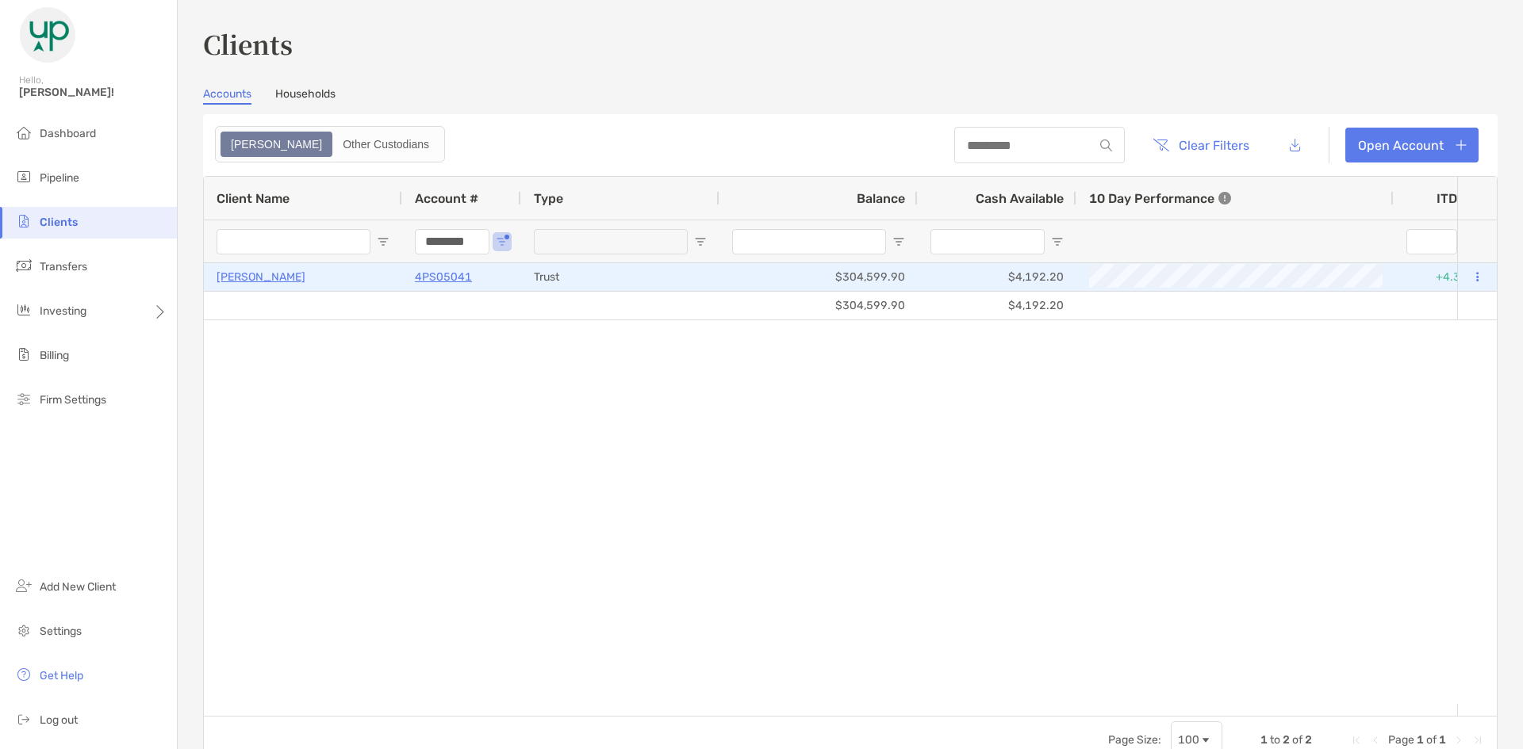
click at [426, 275] on p "4PS05041" at bounding box center [443, 277] width 57 height 20
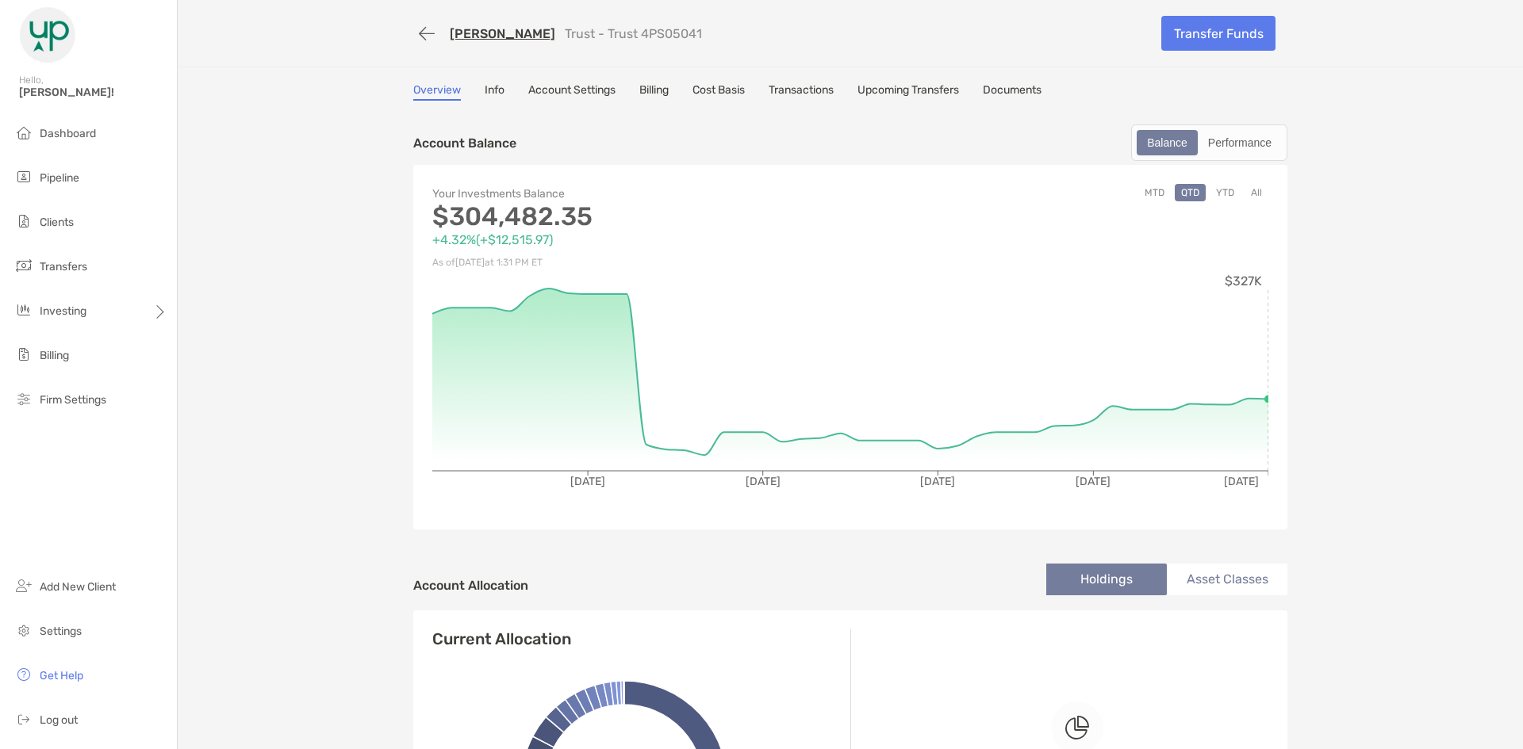
click at [793, 92] on link "Transactions" at bounding box center [800, 91] width 65 height 17
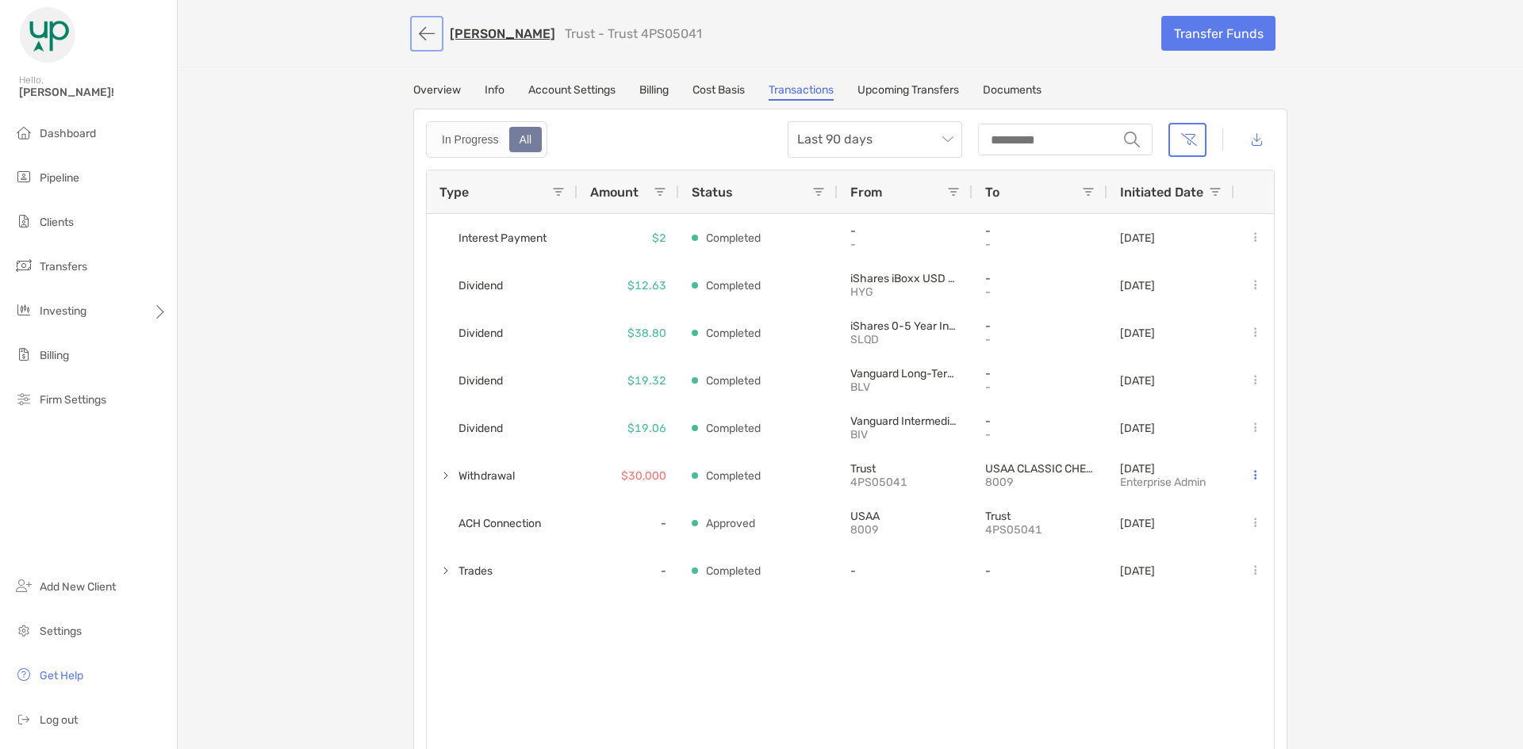
click at [430, 41] on button "button" at bounding box center [426, 33] width 27 height 29
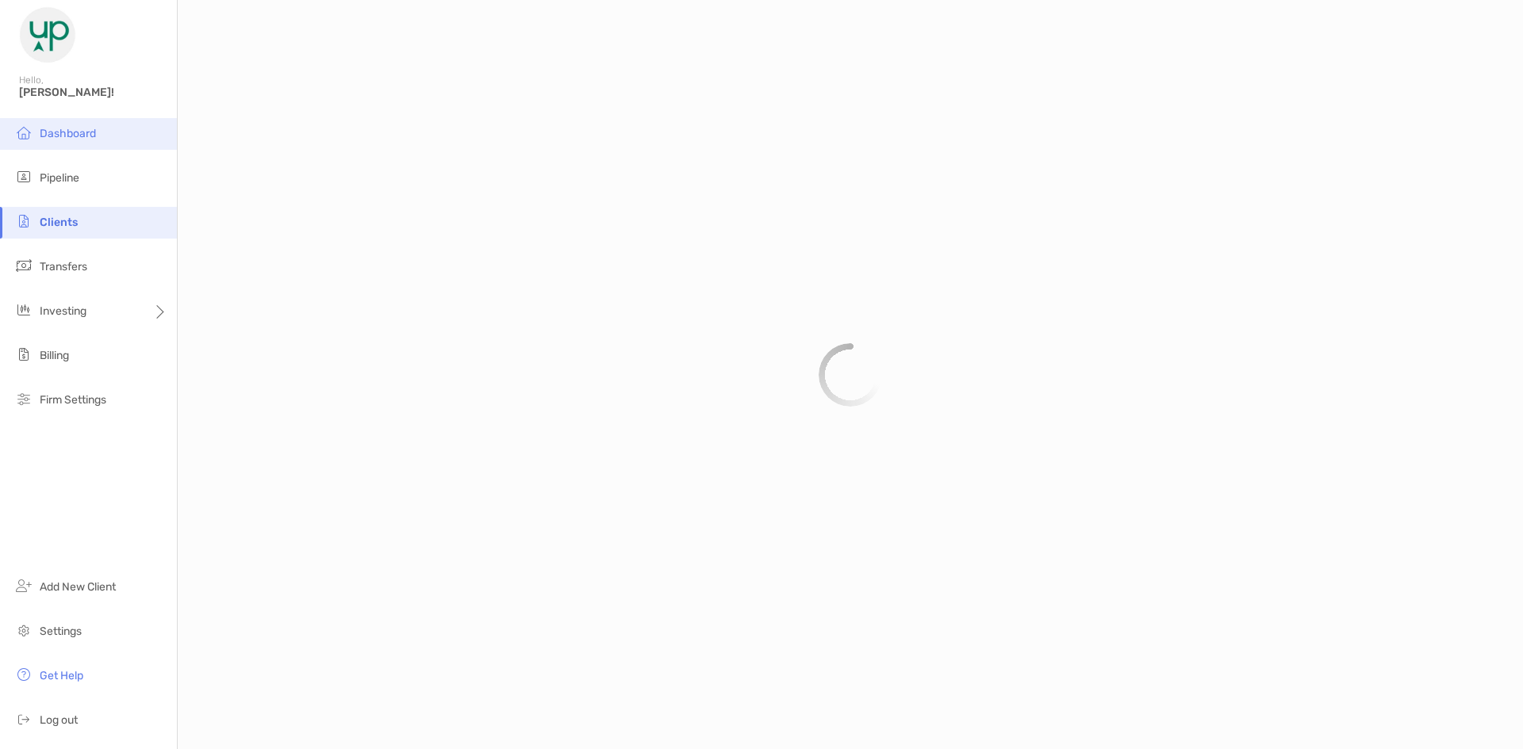
click at [63, 135] on span "Dashboard" at bounding box center [68, 133] width 56 height 13
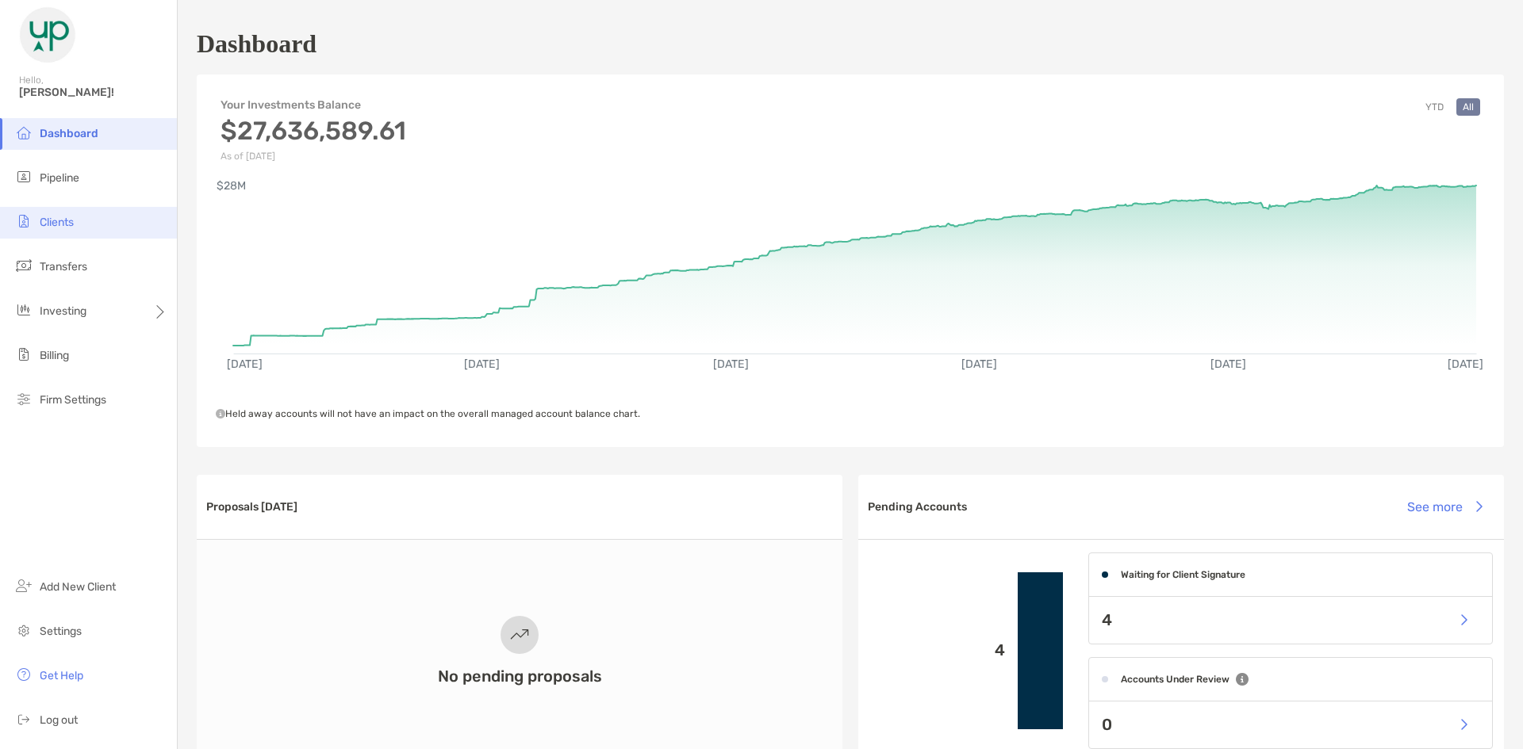
click at [42, 226] on span "Clients" at bounding box center [57, 222] width 34 height 13
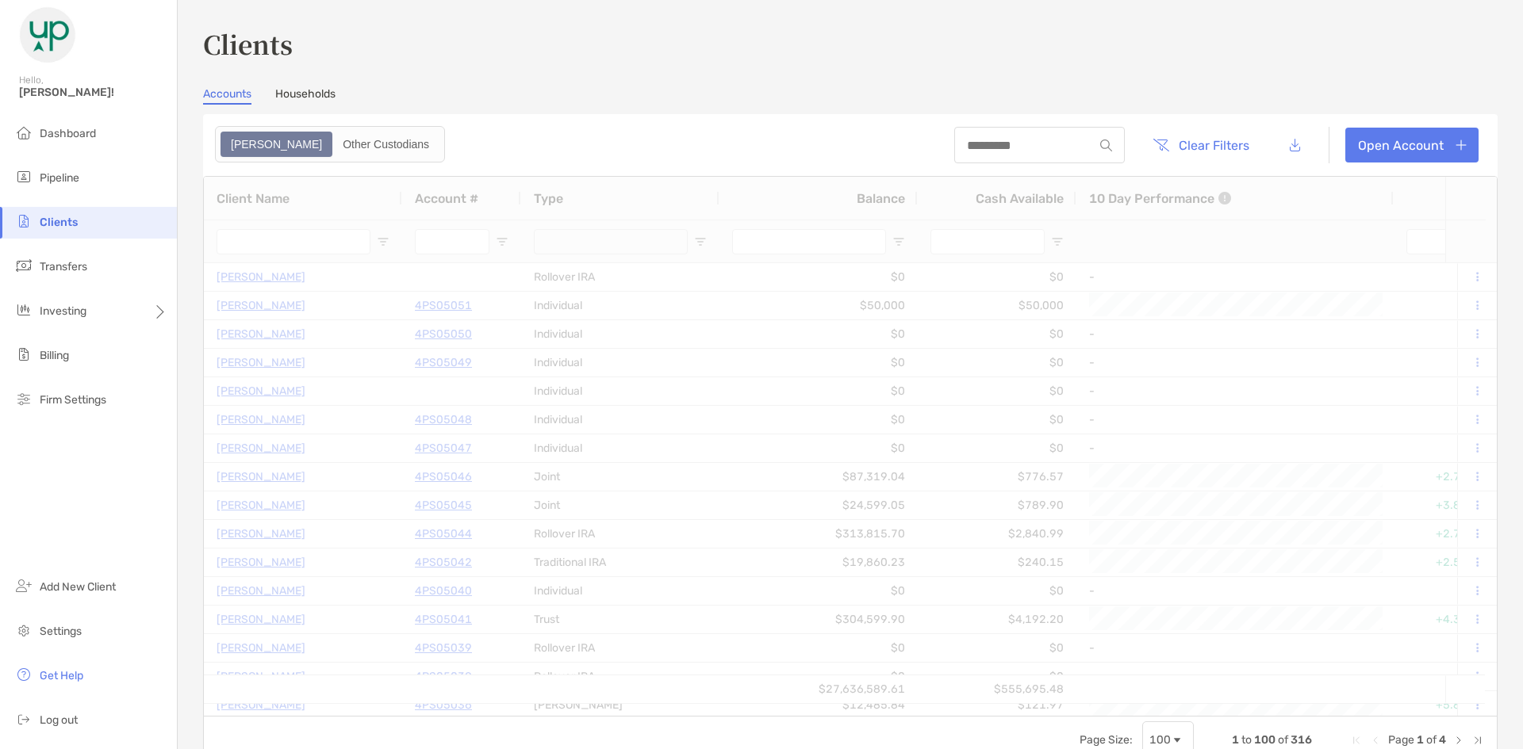
type input "********"
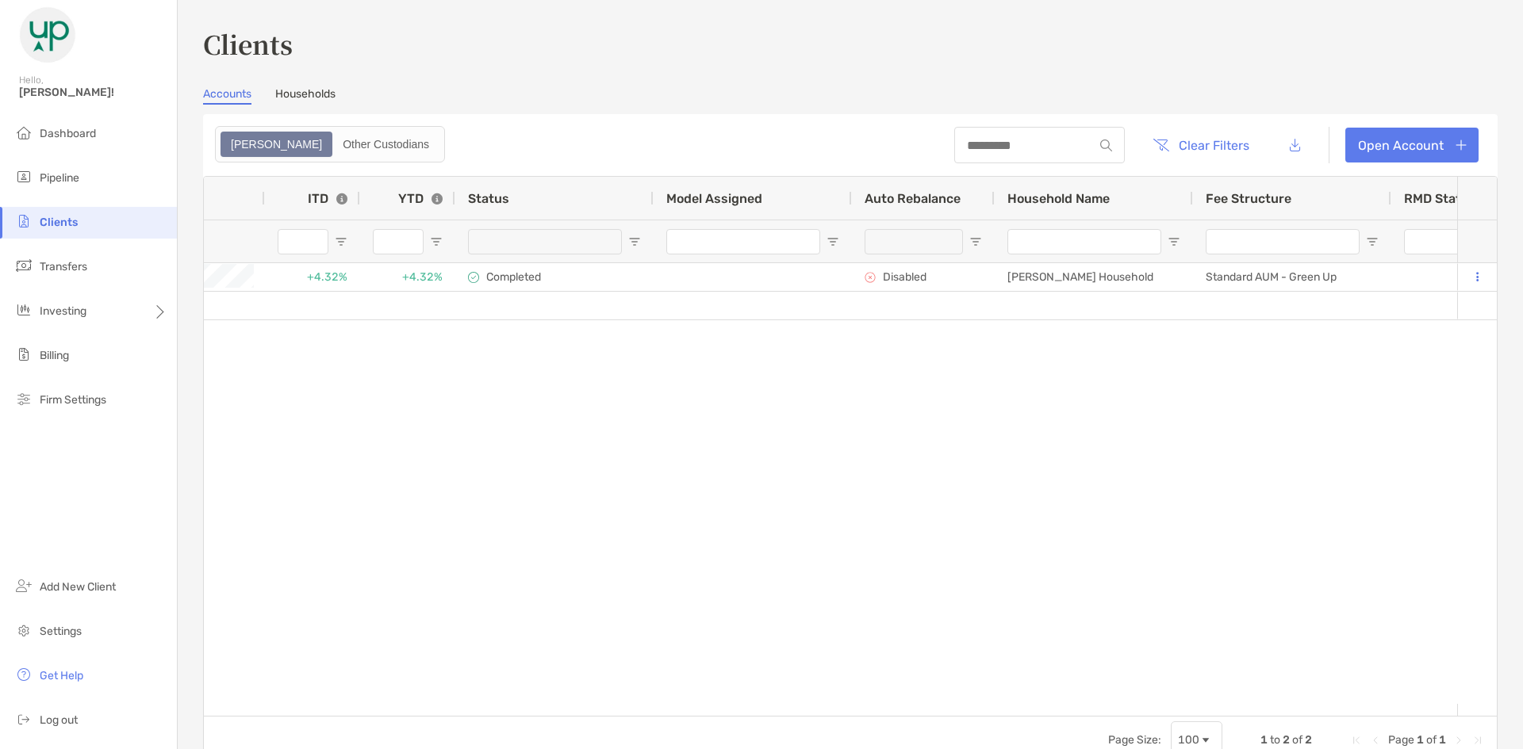
scroll to position [0, 1615]
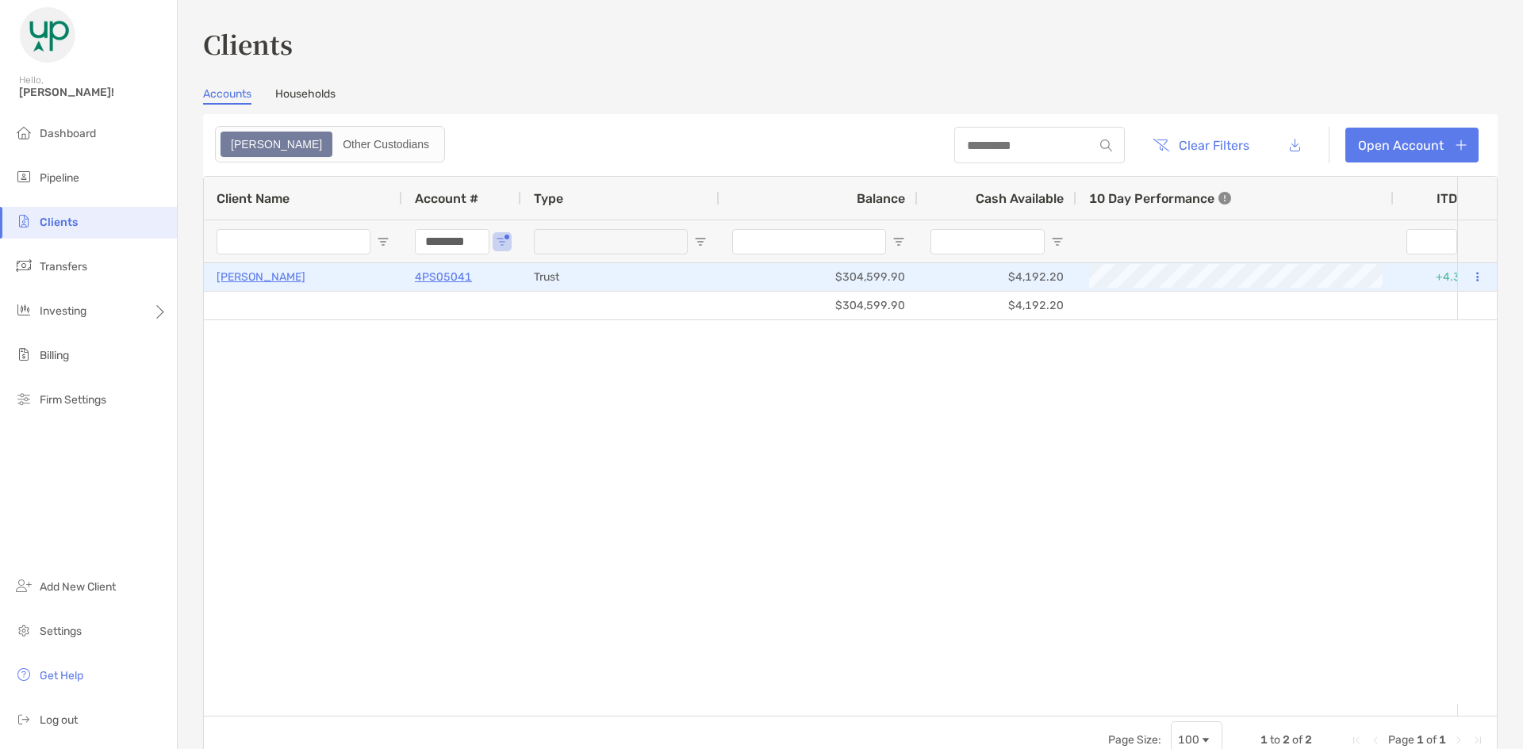
click at [445, 285] on p "4PS05041" at bounding box center [443, 277] width 57 height 20
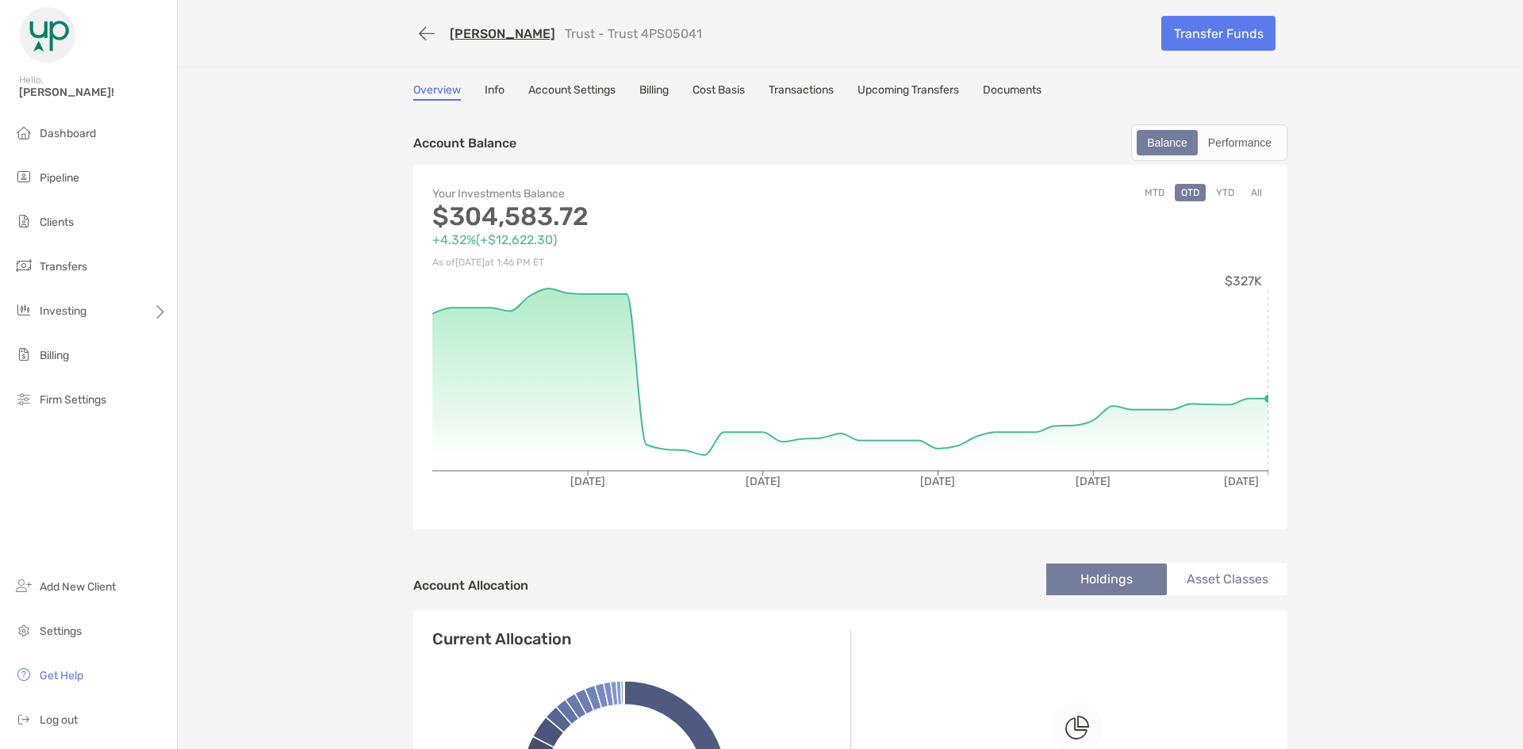
click at [557, 90] on link "Account Settings" at bounding box center [571, 91] width 87 height 17
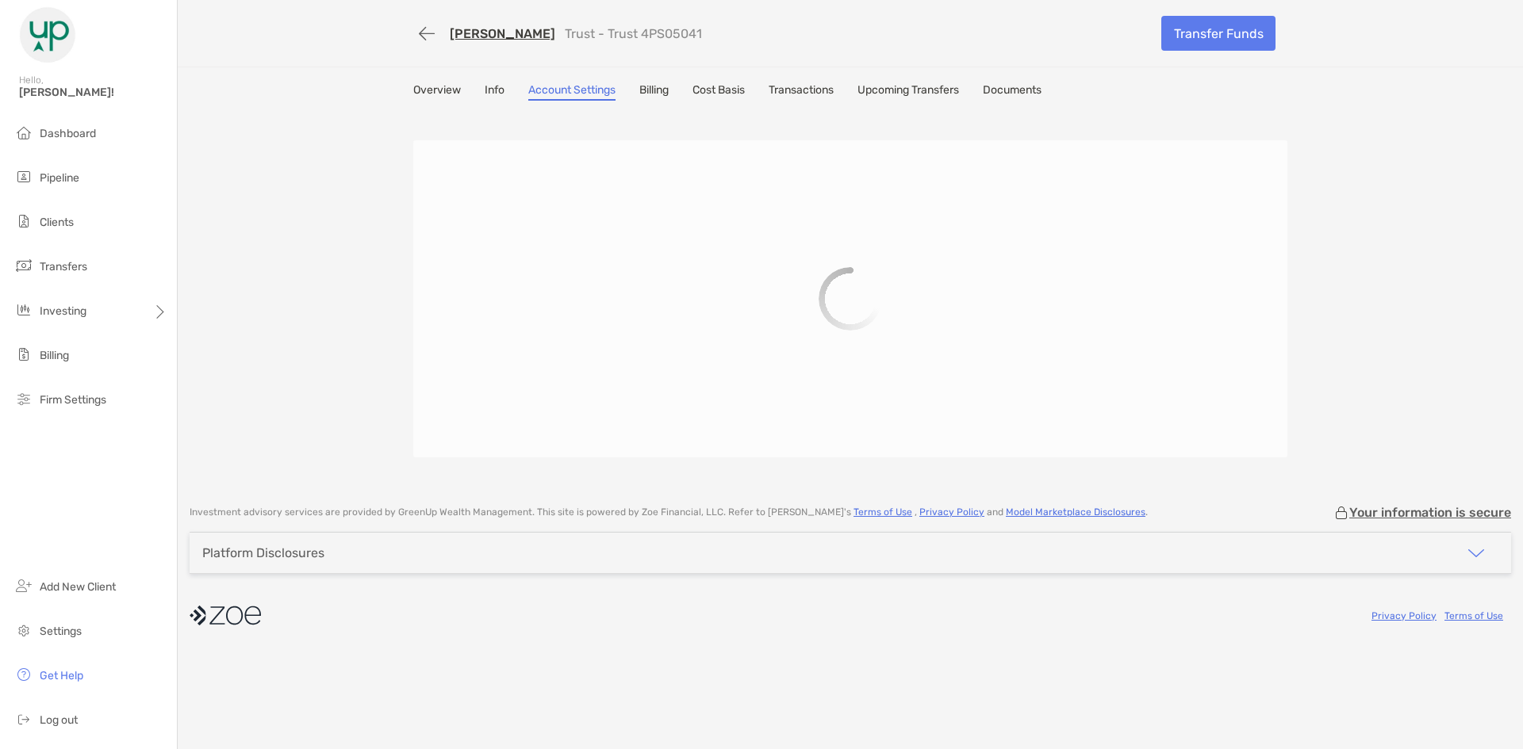
click at [443, 88] on link "Overview" at bounding box center [437, 91] width 48 height 17
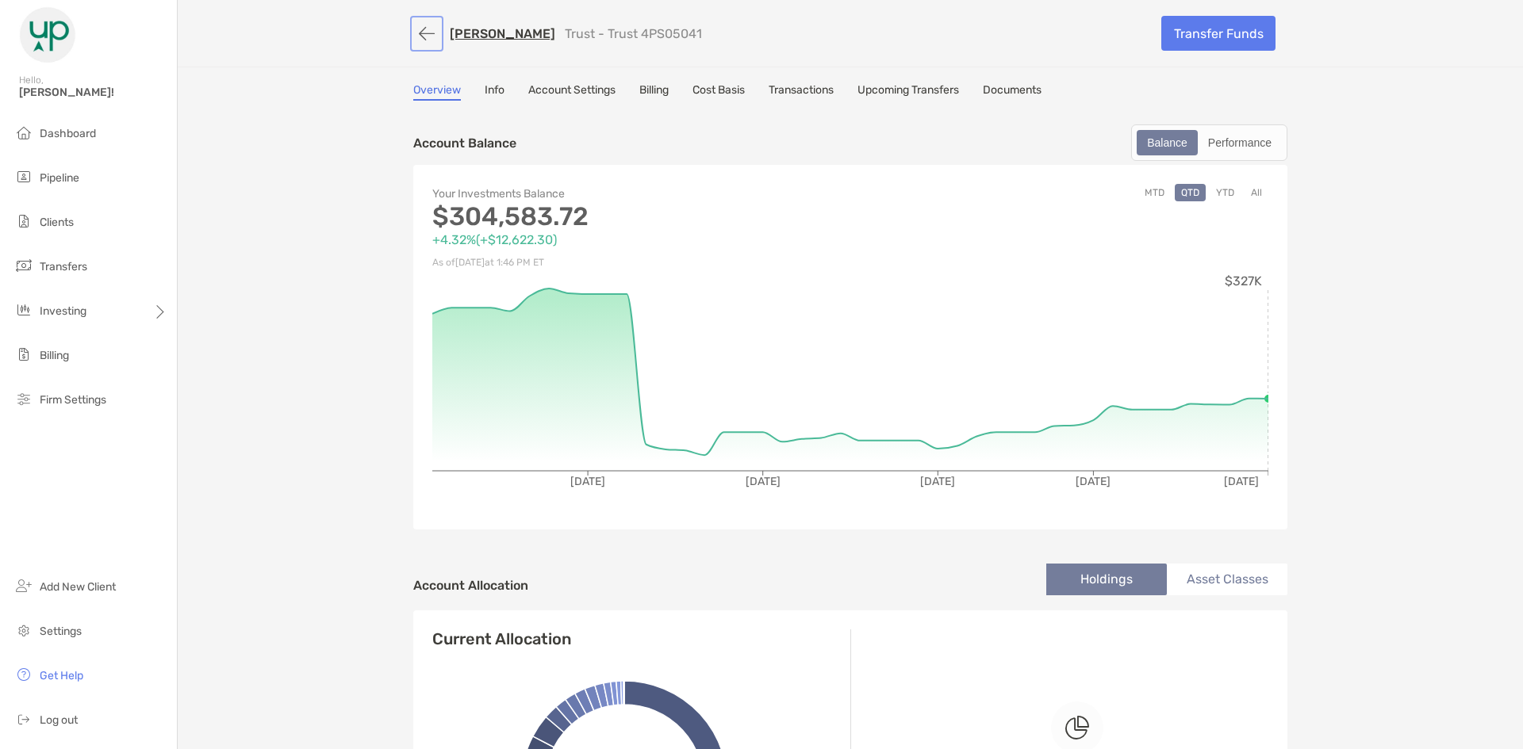
click at [416, 30] on button "button" at bounding box center [426, 33] width 27 height 29
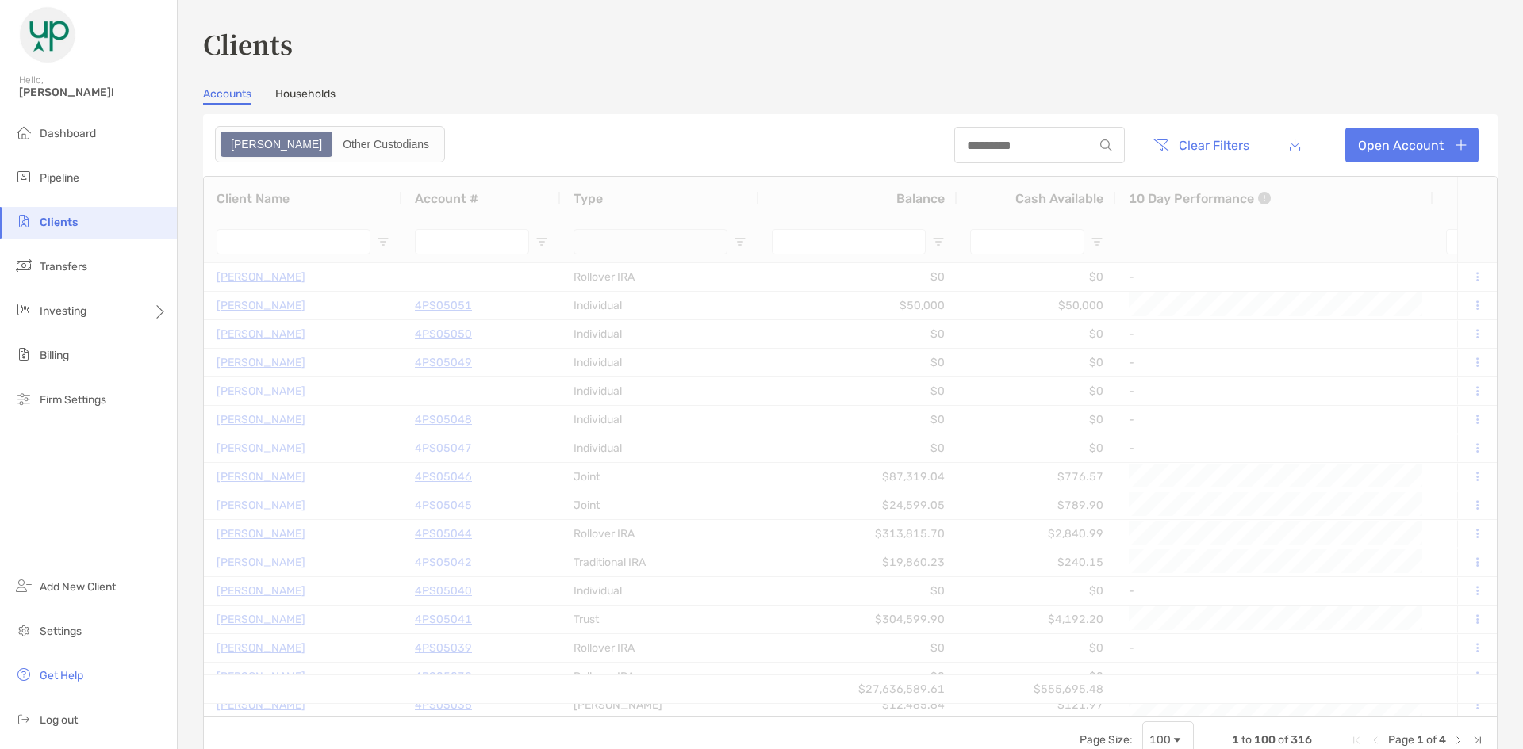
type input "********"
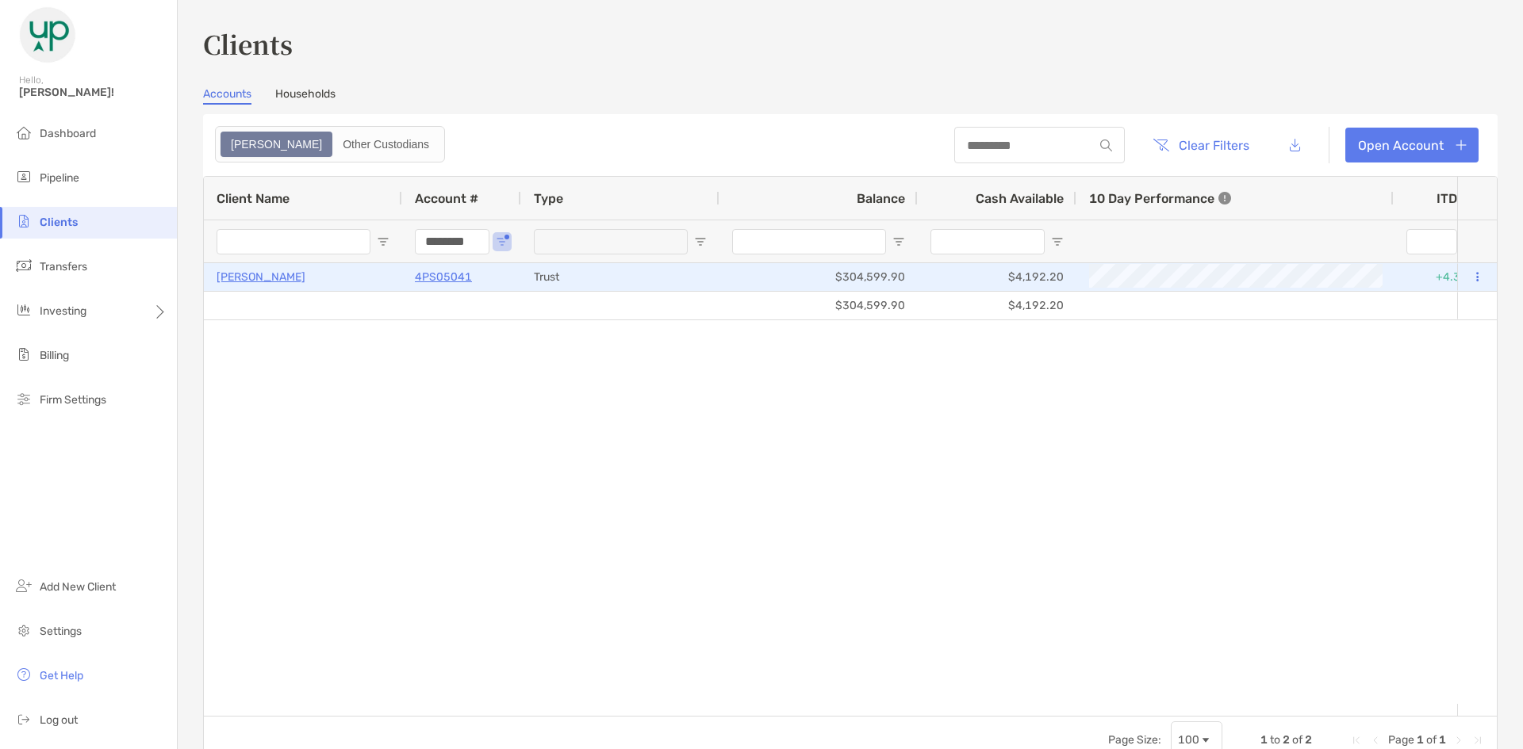
click at [446, 276] on p "4PS05041" at bounding box center [443, 277] width 57 height 20
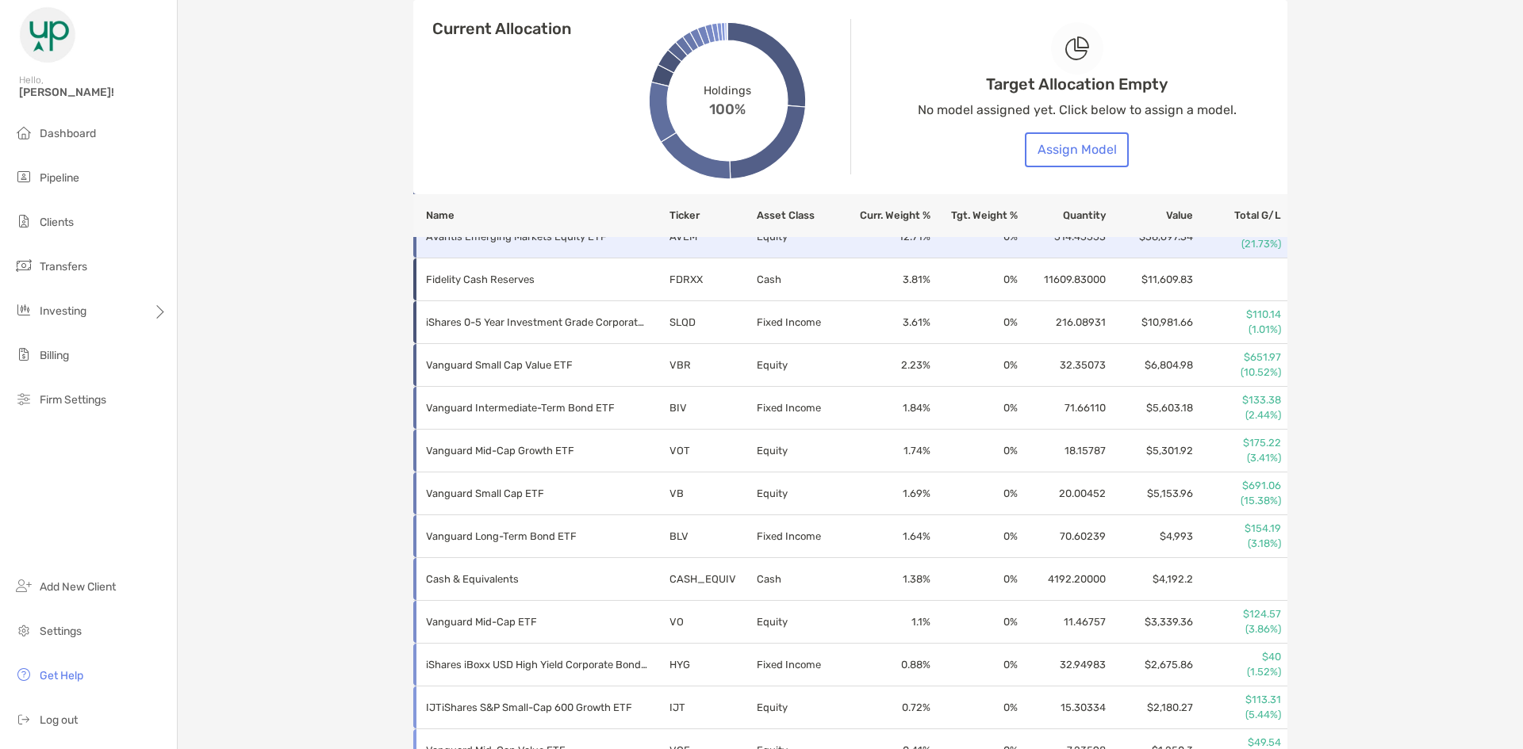
scroll to position [813, 0]
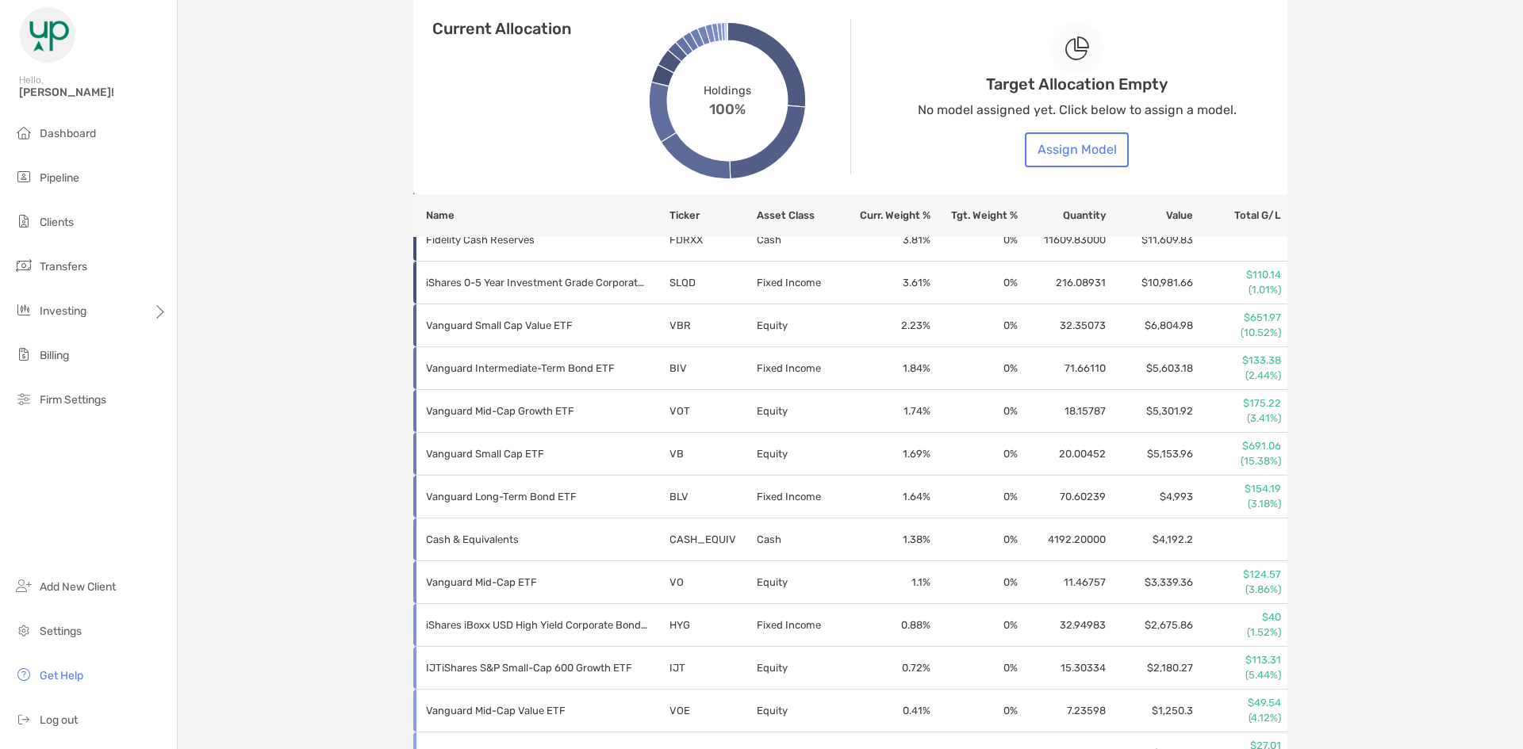
click at [766, 213] on th "Asset Class" at bounding box center [799, 215] width 87 height 43
click at [766, 219] on th "Asset Class" at bounding box center [799, 215] width 87 height 43
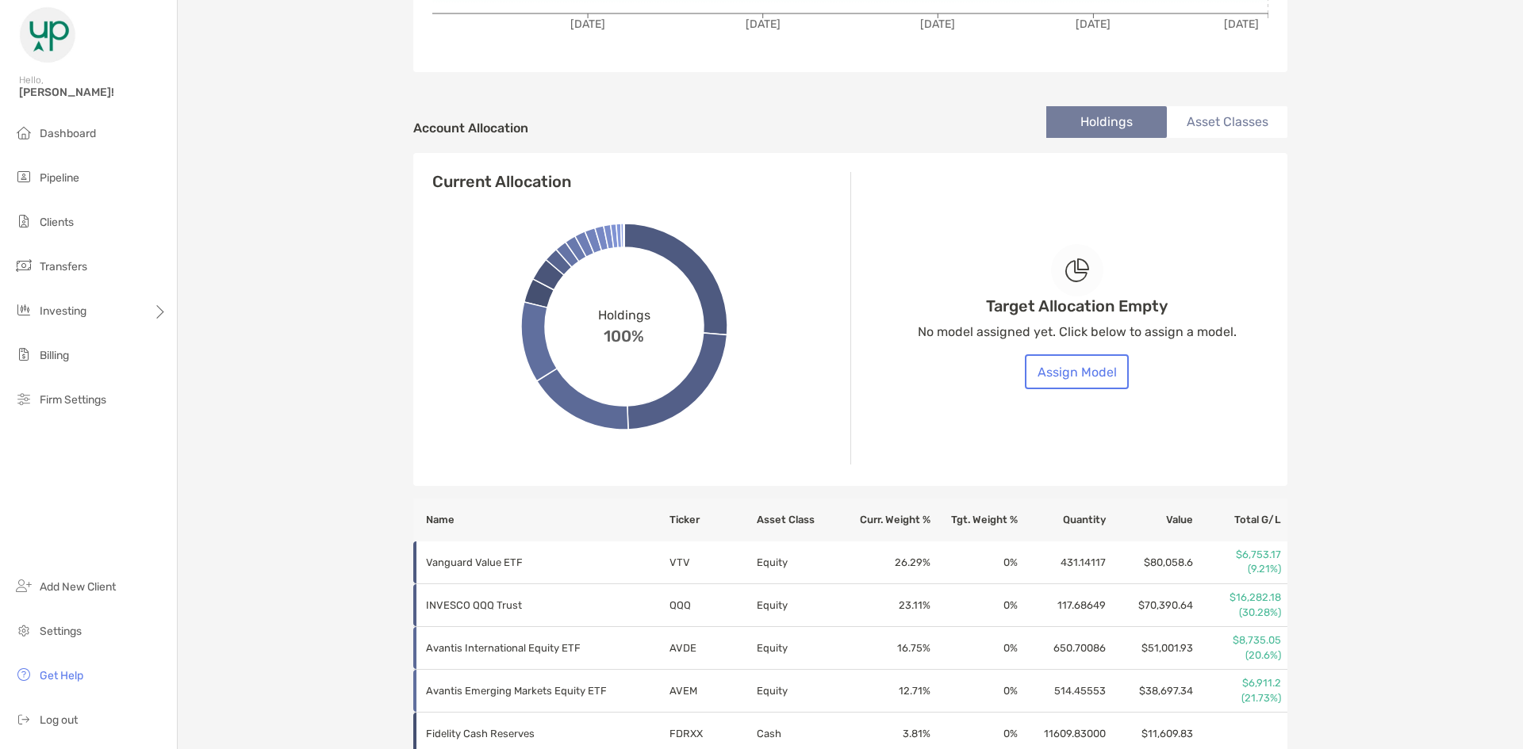
scroll to position [476, 0]
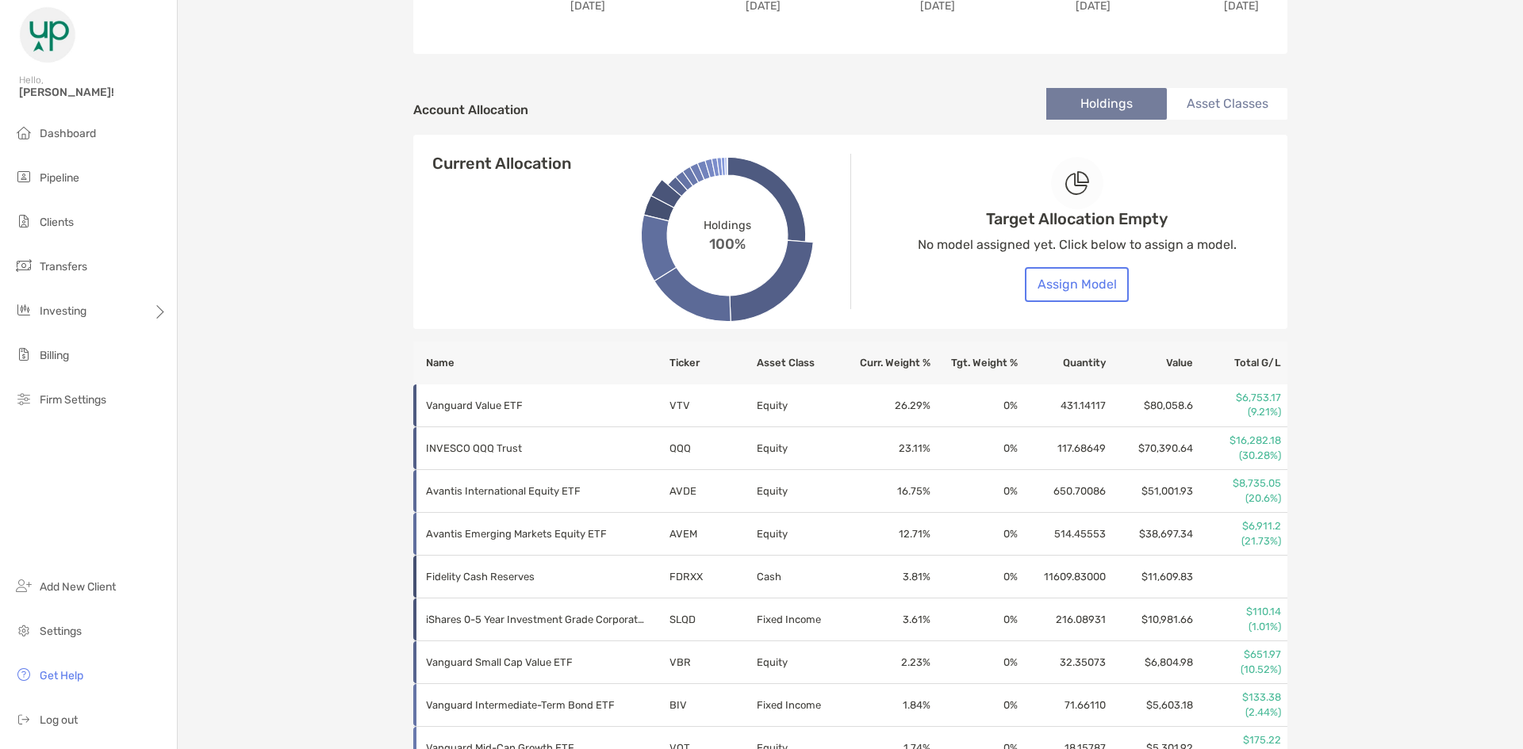
click at [787, 365] on th "Asset Class" at bounding box center [799, 363] width 87 height 43
click at [776, 365] on th "Asset Class" at bounding box center [799, 363] width 87 height 43
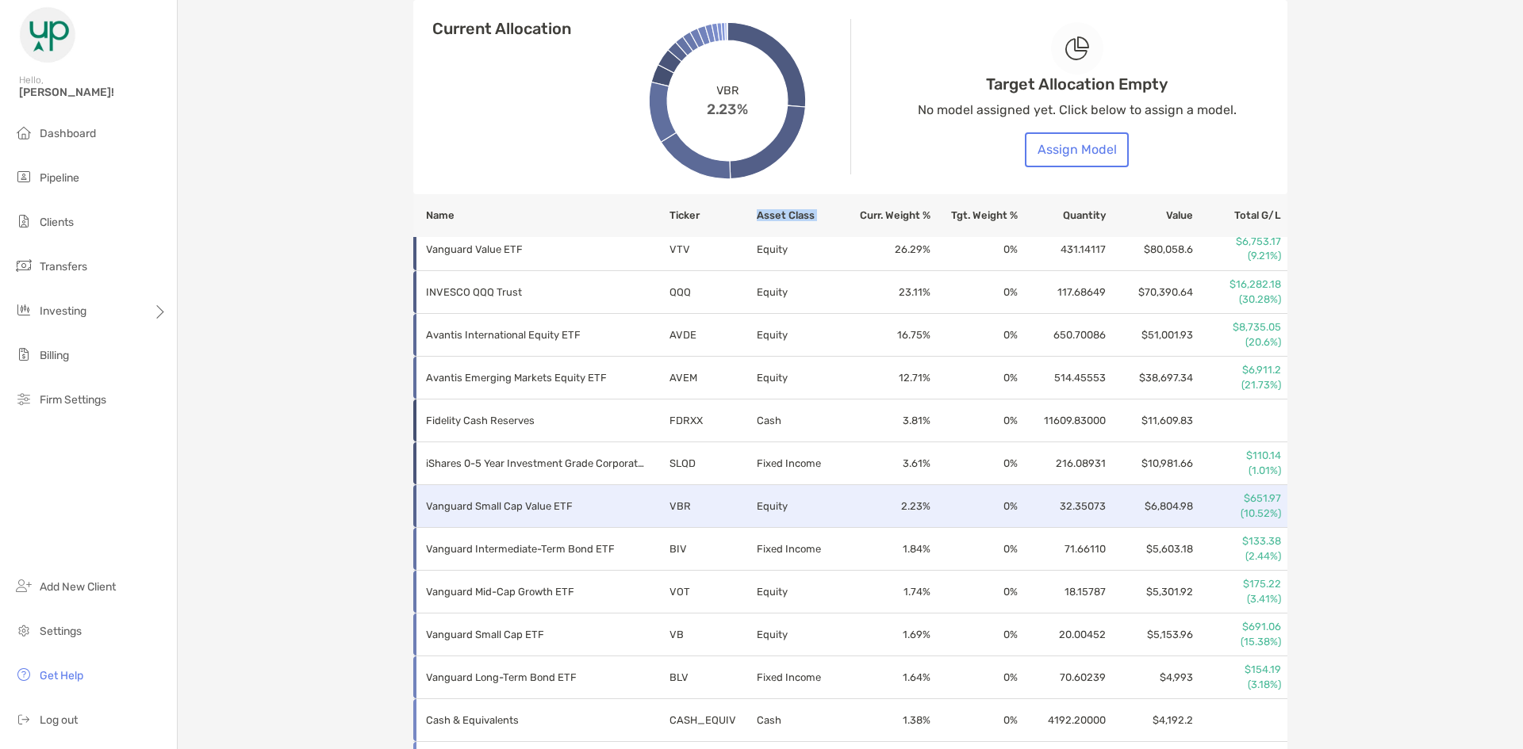
scroll to position [714, 0]
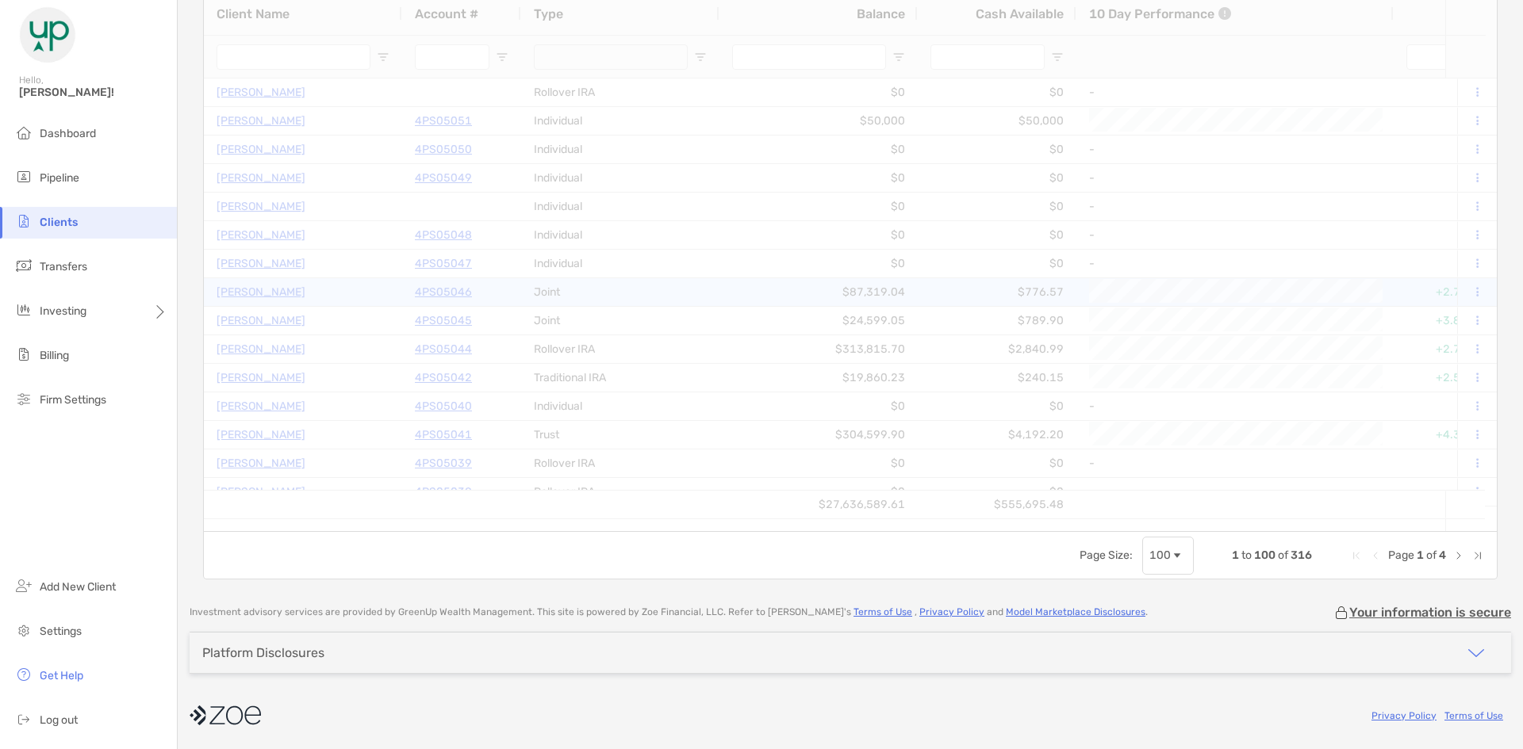
type input "********"
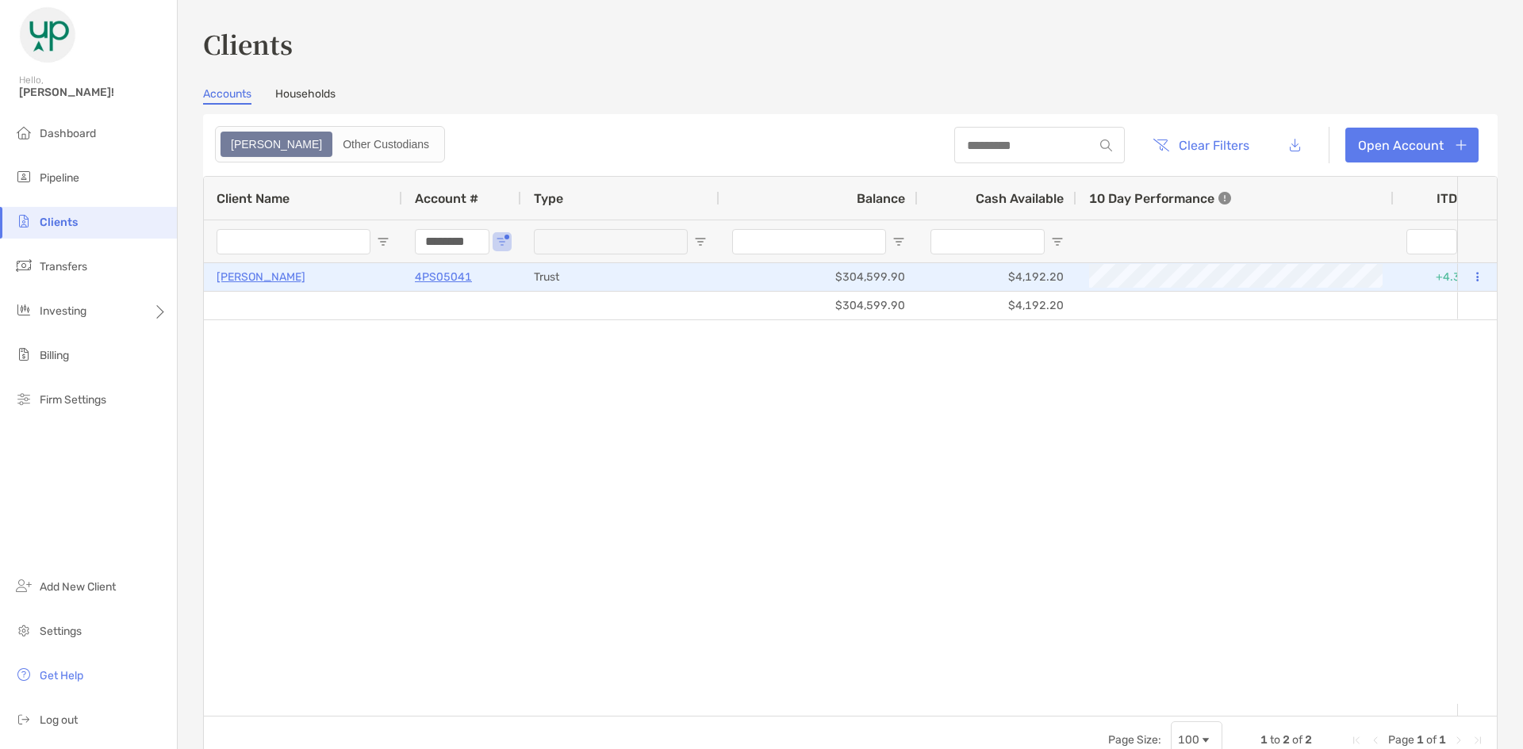
click at [454, 270] on p "4PS05041" at bounding box center [443, 277] width 57 height 20
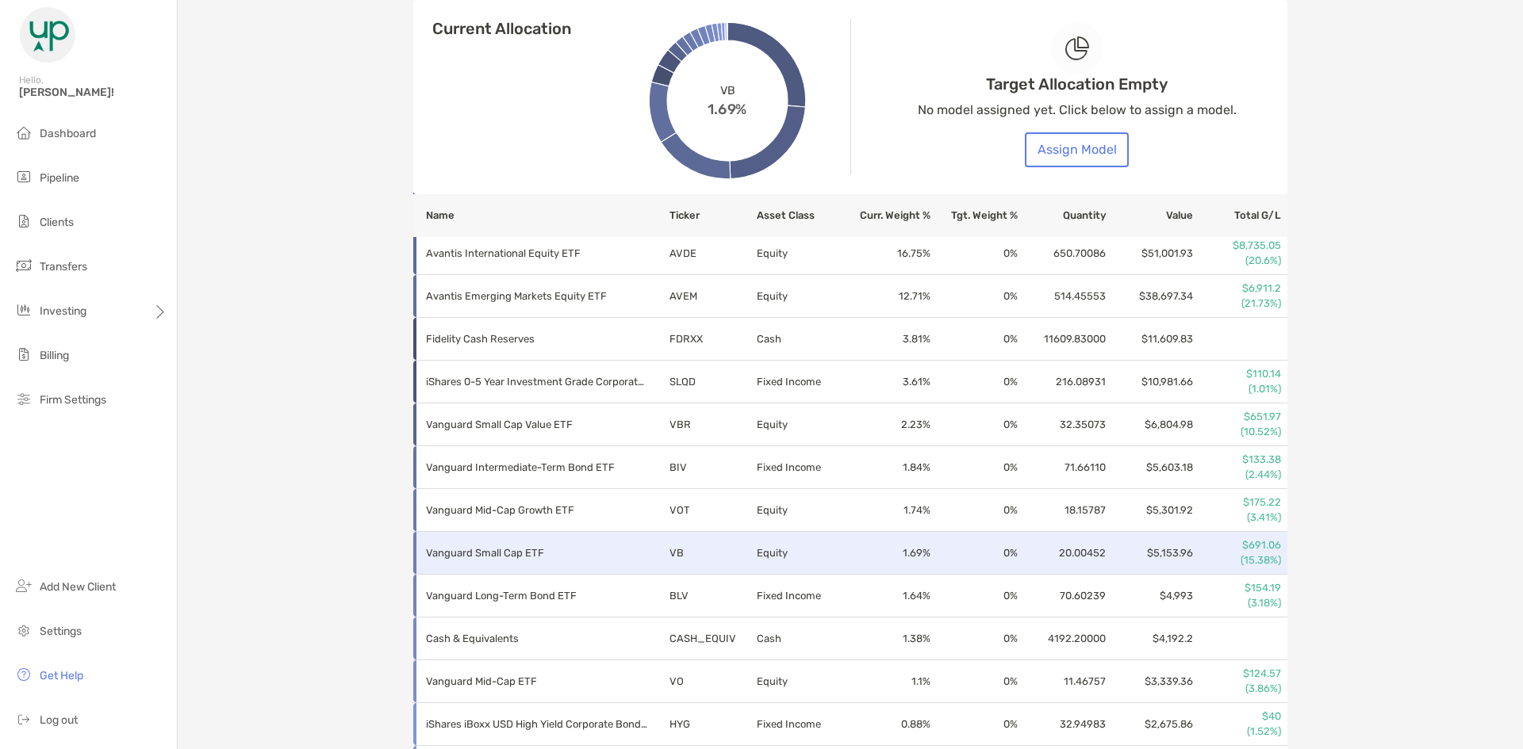
scroll to position [476, 0]
